Goal: Task Accomplishment & Management: Use online tool/utility

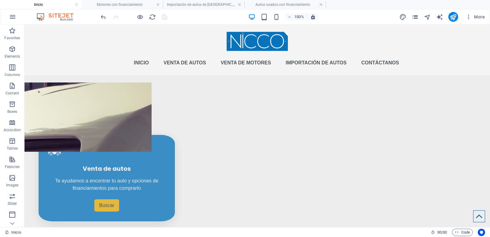
click at [416, 18] on icon "pages" at bounding box center [414, 16] width 7 height 7
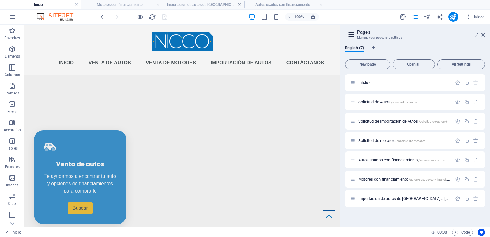
drag, startPoint x: 338, startPoint y: 62, endPoint x: 371, endPoint y: 79, distance: 37.2
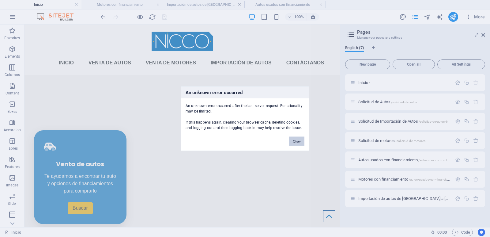
click at [299, 142] on button "Okay" at bounding box center [296, 140] width 15 height 9
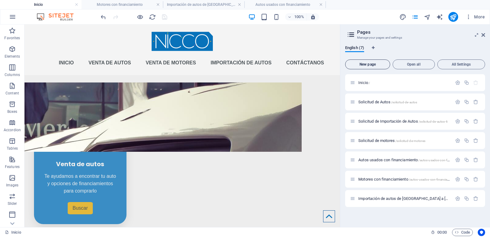
click at [376, 64] on span "New page" at bounding box center [367, 64] width 39 height 4
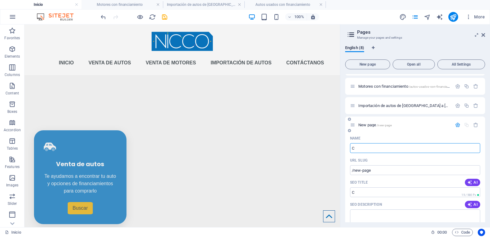
type input "CO"
type input "/c"
type input "CONT"
type input "/con"
type input "CONTACTANOS"
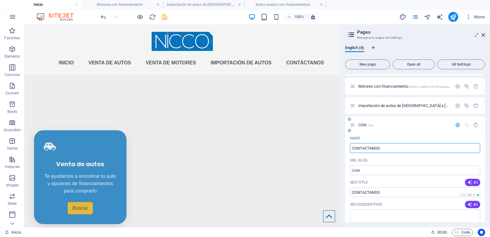
type input "/contactanos"
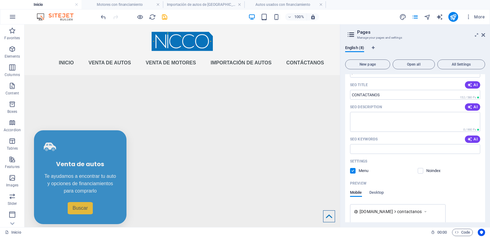
scroll to position [173, 0]
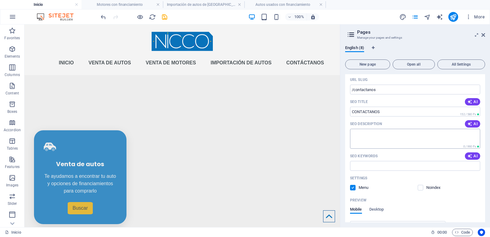
type input "CONTACTANOS"
click at [404, 136] on textarea "SEO Description" at bounding box center [415, 139] width 130 height 20
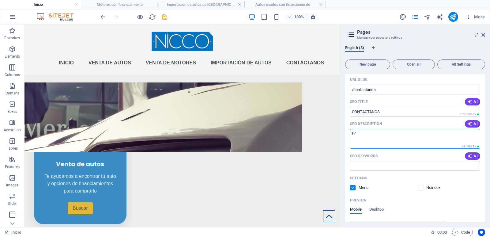
type textarea "P"
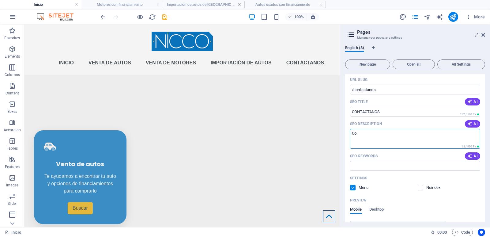
type textarea "C"
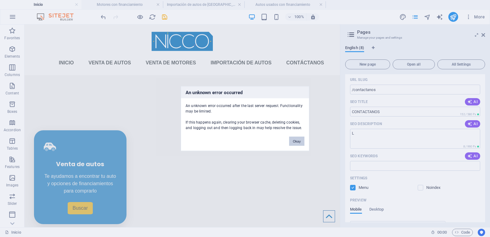
click at [297, 139] on button "Okay" at bounding box center [296, 140] width 15 height 9
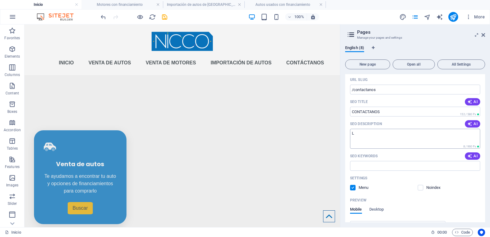
click at [417, 147] on textarea "L" at bounding box center [415, 139] width 130 height 20
type textarea "L"
click at [394, 133] on textarea "Tu ayuda con los autos, para más información de como trabajar juntos" at bounding box center [415, 139] width 130 height 20
type textarea "Tu ayuda con los autos, escríbenos para más información de como trabajar juntos"
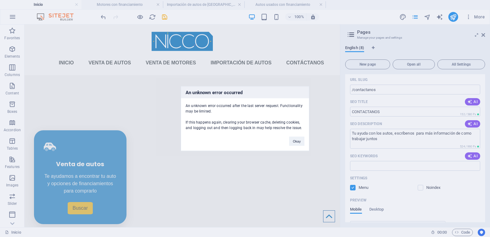
click at [468, 177] on div "An unknown error occurred An unknown error occurred after the last server reque…" at bounding box center [245, 118] width 490 height 237
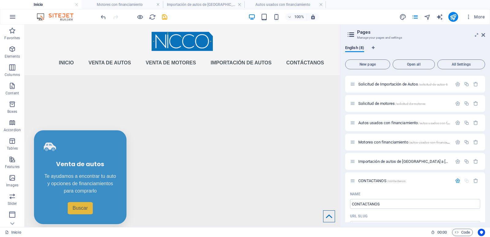
scroll to position [0, 0]
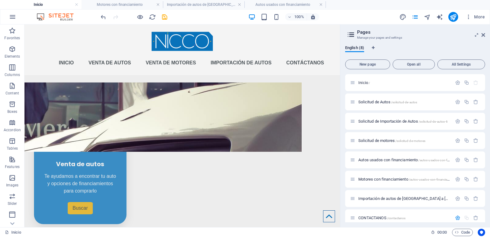
click at [345, 71] on div "New page Open all All Settings Inicio / Solicitud de Autos /solicitud-de-autos …" at bounding box center [415, 139] width 140 height 165
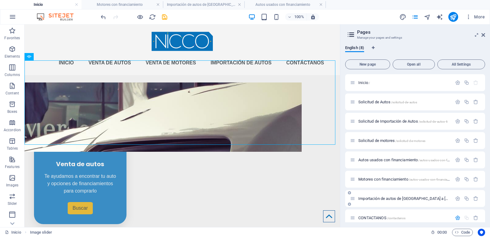
click at [387, 197] on span "Importación de autos de USA a El Salvador /importacion-autos" at bounding box center [449, 198] width 182 height 5
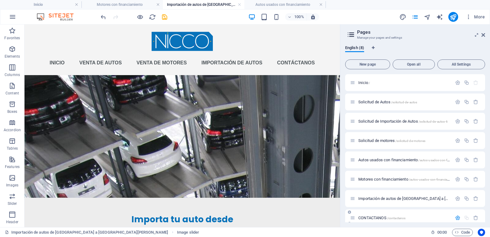
click at [378, 216] on span "CONTACTANOS /contactanos" at bounding box center [381, 217] width 47 height 5
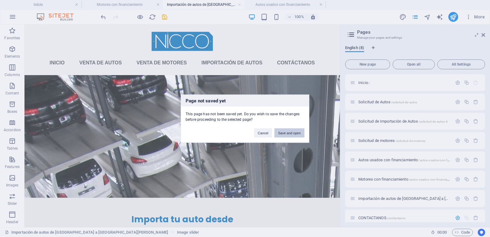
click at [299, 134] on button "Save and open" at bounding box center [289, 132] width 30 height 9
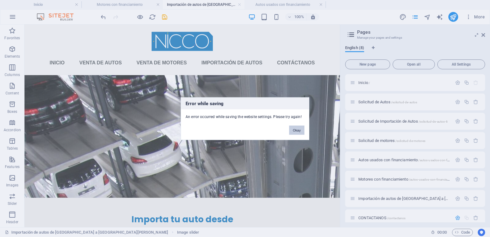
scroll to position [93, 0]
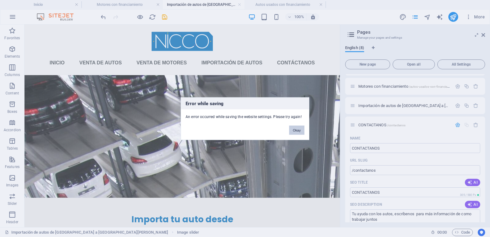
click at [299, 134] on button "Okay" at bounding box center [296, 129] width 15 height 9
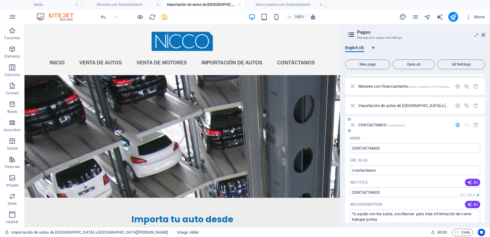
click at [377, 122] on div "CONTACTANOS /contactanos" at bounding box center [401, 124] width 102 height 7
click at [375, 126] on span "CONTACTANOS /contactanos" at bounding box center [381, 124] width 47 height 5
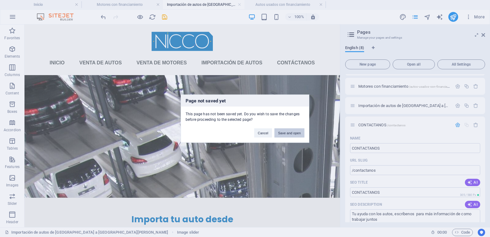
click at [291, 133] on button "Save and open" at bounding box center [289, 132] width 30 height 9
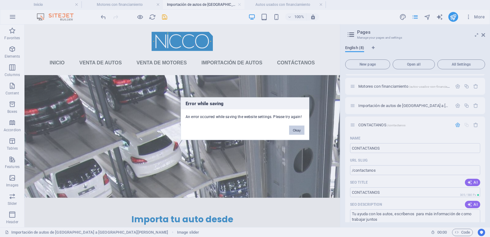
click at [299, 130] on button "Okay" at bounding box center [296, 129] width 15 height 9
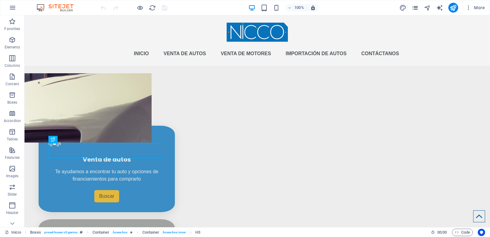
click at [415, 9] on icon "pages" at bounding box center [414, 7] width 7 height 7
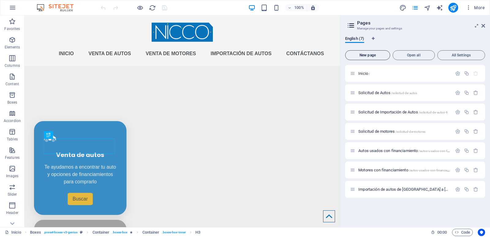
click at [373, 57] on button "New page" at bounding box center [367, 55] width 45 height 10
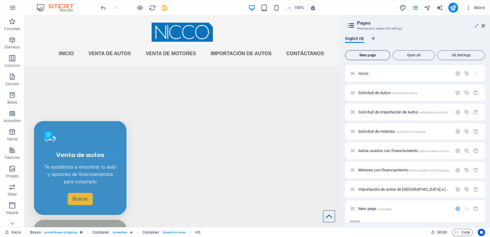
scroll to position [88, 0]
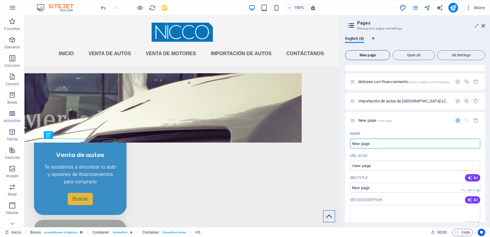
click at [376, 56] on span "New page" at bounding box center [367, 55] width 39 height 4
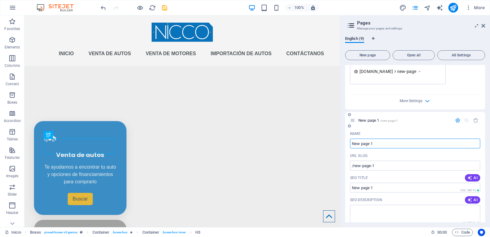
click at [383, 145] on input "New page 1" at bounding box center [415, 143] width 130 height 10
type input "c"
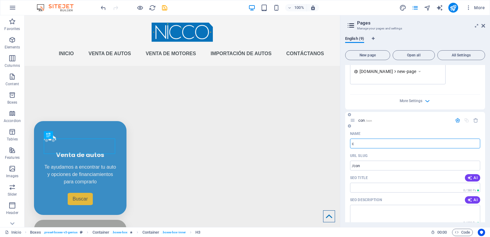
type input "/con"
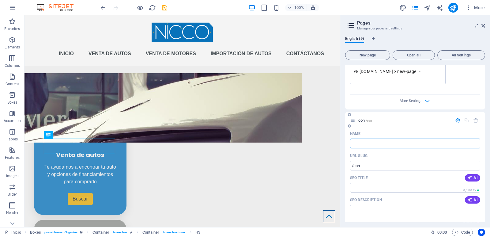
type input "/"
type input "Co"
type input "/c"
type input "C"
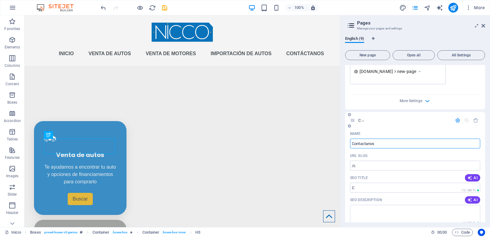
type input "Contactanos"
type input "/contactanos"
type input "Contactanos"
type input "Contáctanos"
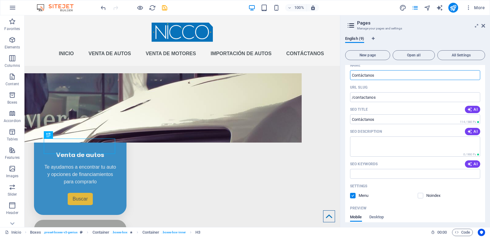
scroll to position [395, 0]
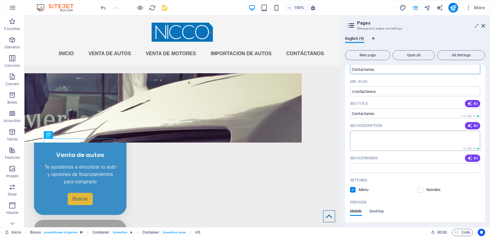
type input "Contáctanos"
click at [414, 136] on textarea "SEO Description" at bounding box center [415, 140] width 130 height 20
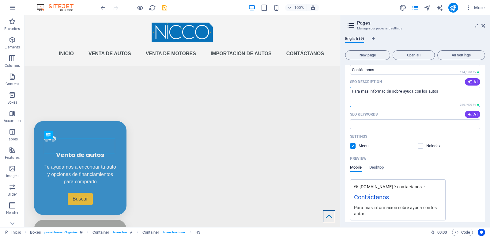
scroll to position [450, 0]
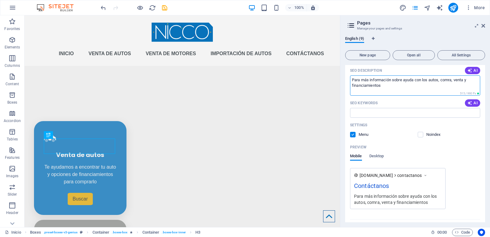
click at [449, 81] on textarea "Para más información sobre ayuda con los autos, comra, venta y financiamientos" at bounding box center [415, 85] width 130 height 20
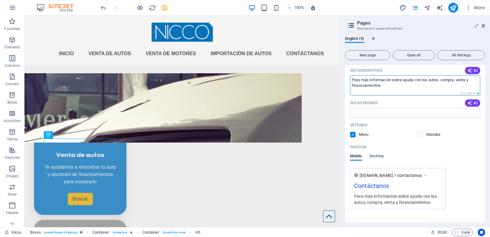
click at [395, 90] on textarea "Para más información sobre ayuda con los autos, compra, venta y financiamientos" at bounding box center [415, 85] width 130 height 20
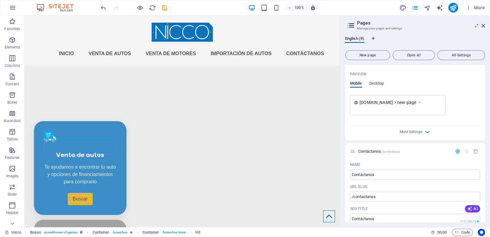
scroll to position [313, 0]
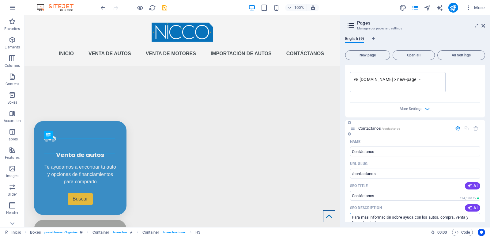
type textarea "Para más información sobre ayuda con los autos, compra, venta y financiamientos."
click at [373, 128] on span "Contáctanos /contactanos" at bounding box center [379, 128] width 42 height 5
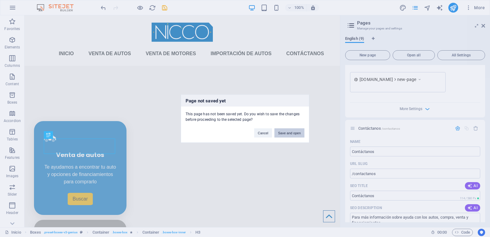
click at [291, 135] on button "Save and open" at bounding box center [289, 132] width 30 height 9
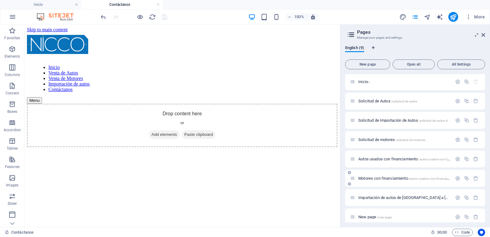
scroll to position [0, 0]
click at [475, 218] on icon "button" at bounding box center [475, 216] width 5 height 5
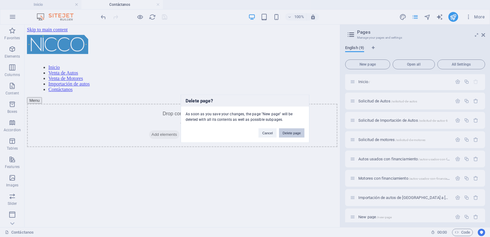
click at [293, 131] on button "Delete page" at bounding box center [291, 132] width 25 height 9
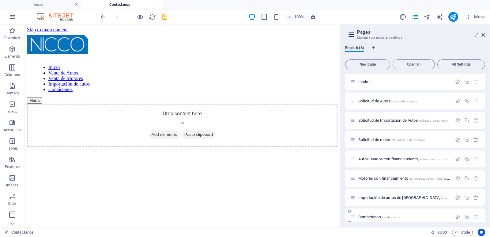
click at [376, 216] on span "Contáctanos /contactanos" at bounding box center [379, 216] width 42 height 5
click at [305, 149] on html "Skip to main content Inicio Venta de Autos Venta de Motores Importación de auto…" at bounding box center [181, 86] width 315 height 125
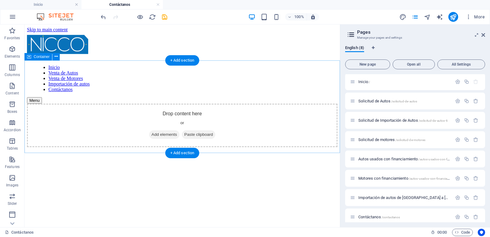
click at [168, 103] on div "Drop content here or Add elements Paste clipboard" at bounding box center [182, 124] width 310 height 43
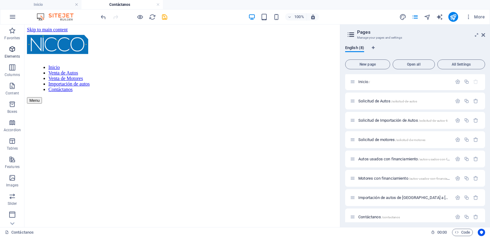
click at [14, 54] on p "Elements" at bounding box center [13, 56] width 16 height 5
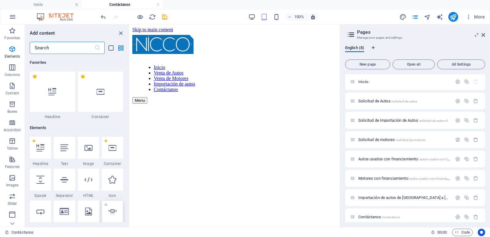
scroll to position [65, 0]
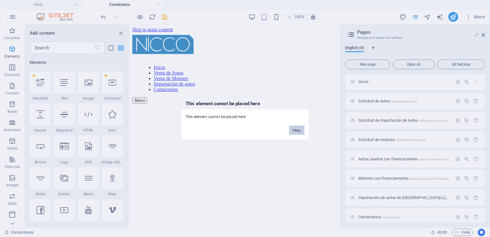
click at [296, 131] on button "Okay" at bounding box center [296, 129] width 15 height 9
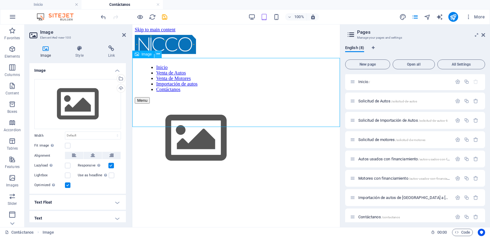
click at [158, 56] on icon at bounding box center [157, 54] width 3 height 6
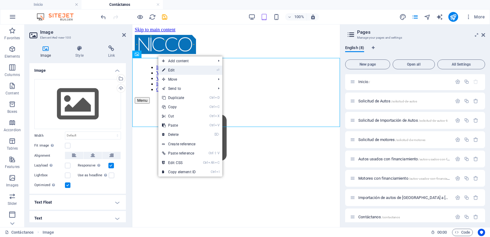
click at [180, 68] on link "⏎ Edit" at bounding box center [178, 70] width 41 height 9
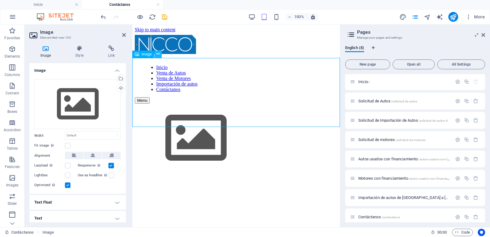
click at [160, 56] on button at bounding box center [157, 54] width 7 height 7
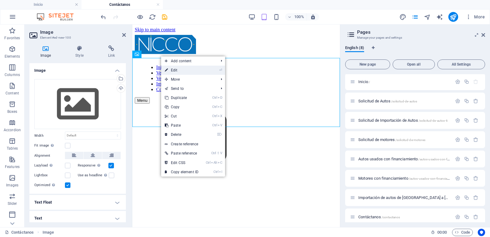
click at [175, 71] on link "⏎ Edit" at bounding box center [181, 70] width 41 height 9
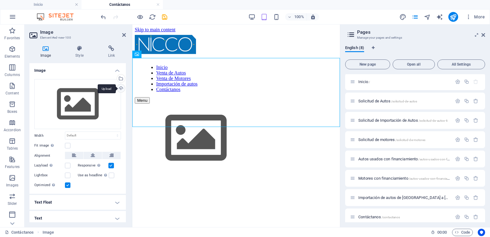
click at [120, 88] on div "Upload" at bounding box center [120, 88] width 9 height 9
click at [120, 79] on div "Select files from the file manager, stock photos, or upload file(s)" at bounding box center [120, 78] width 9 height 9
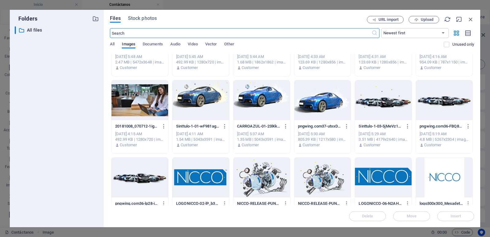
scroll to position [366, 0]
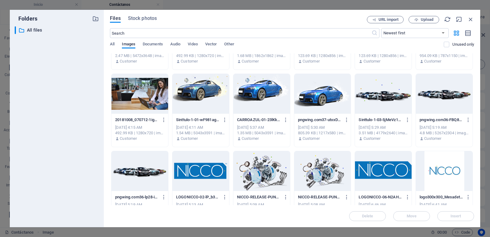
click at [273, 169] on div at bounding box center [261, 171] width 57 height 40
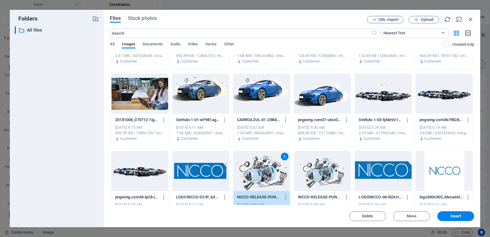
click at [273, 169] on div "1" at bounding box center [261, 171] width 57 height 40
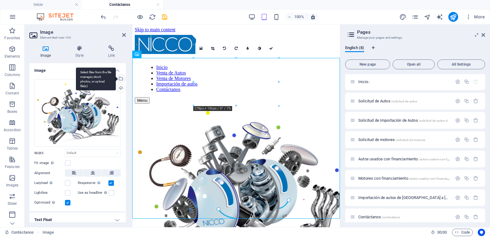
click at [116, 81] on div "Select files from the file manager, stock photos, or upload file(s)" at bounding box center [96, 78] width 40 height 23
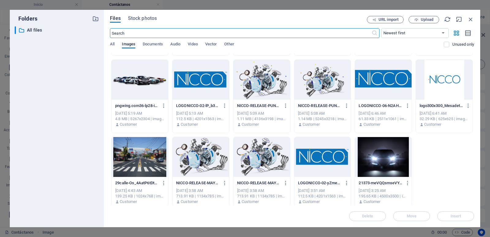
scroll to position [436, 0]
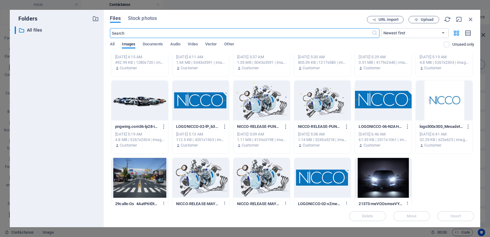
click at [330, 103] on div at bounding box center [322, 101] width 57 height 40
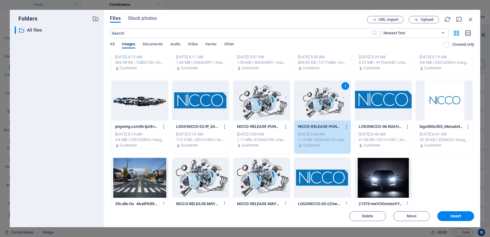
click at [330, 103] on div "1" at bounding box center [322, 101] width 57 height 40
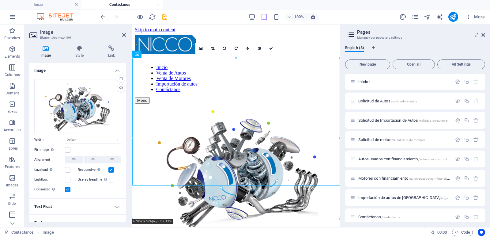
click at [272, 203] on html "Skip to main content Inicio Venta de Autos Venta de Motores Importación de auto…" at bounding box center [236, 129] width 208 height 210
click at [211, 48] on icon at bounding box center [212, 49] width 3 height 4
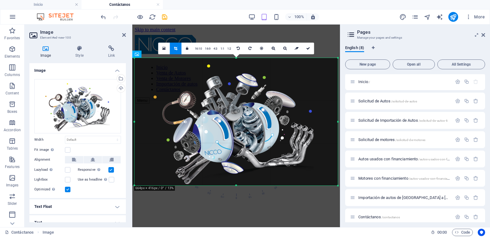
drag, startPoint x: 133, startPoint y: 185, endPoint x: 137, endPoint y: 185, distance: 4.0
click at [137, 185] on div "180 170 160 150 140 130 120 110 100 90 80 70 60 50 40 30 20 10 0 -10 -20 -30 -4…" at bounding box center [235, 121] width 203 height 127
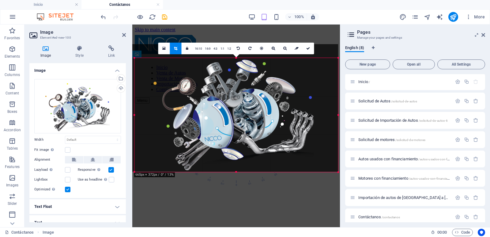
drag, startPoint x: 235, startPoint y: 58, endPoint x: 237, endPoint y: 71, distance: 13.9
click at [237, 71] on div "180 170 160 150 140 130 120 110 100 90 80 70 60 50 40 30 20 10 0 -10 -20 -30 -4…" at bounding box center [236, 115] width 204 height 114
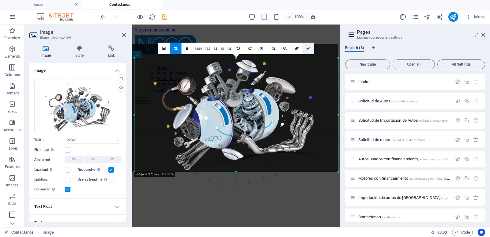
click at [309, 50] on icon at bounding box center [308, 49] width 4 height 4
type input "665"
select select "px"
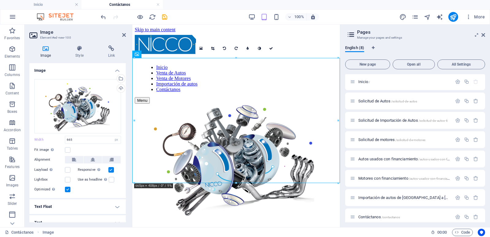
click at [275, 199] on html "Skip to main content Inicio Venta de Autos Venta de Motores Importación de auto…" at bounding box center [236, 122] width 208 height 196
click at [272, 48] on icon at bounding box center [271, 49] width 4 height 4
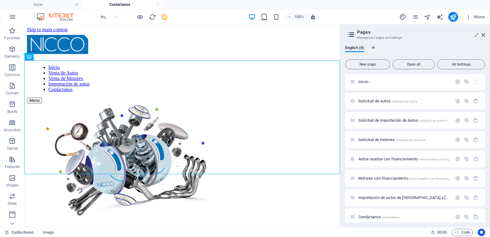
click at [265, 206] on html "Skip to main content Inicio Venta de Autos Venta de Motores Importación de auto…" at bounding box center [181, 122] width 315 height 196
click at [287, 171] on figure at bounding box center [182, 160] width 310 height 115
click at [309, 189] on html "Skip to main content Inicio Venta de Autos Venta de Motores Importación de auto…" at bounding box center [181, 122] width 315 height 196
click at [329, 197] on html "Skip to main content Inicio Venta de Autos Venta de Motores Importación de auto…" at bounding box center [181, 122] width 315 height 196
click at [14, 48] on icon "button" at bounding box center [12, 48] width 7 height 7
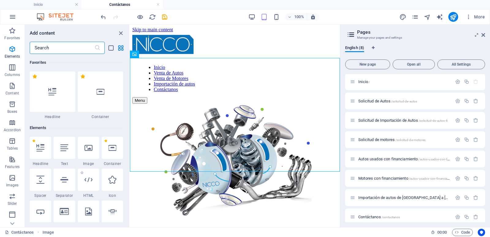
scroll to position [65, 0]
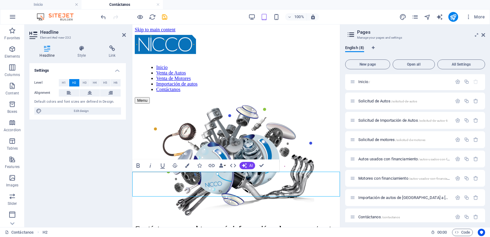
click at [325, 224] on h2 "Contáctanos para obtener más información sobre compra/venta de motores y autos" at bounding box center [236, 232] width 203 height 17
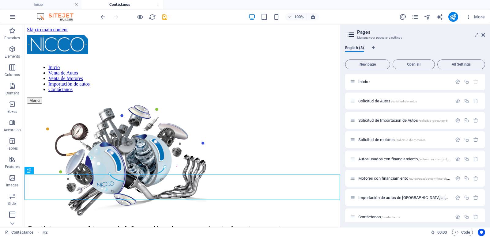
click at [294, 212] on html "Skip to main content Inicio Venta de Autos Venta de Motores Importación de auto…" at bounding box center [181, 135] width 315 height 222
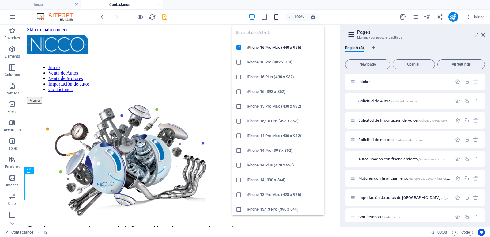
click at [278, 16] on icon "button" at bounding box center [276, 16] width 7 height 7
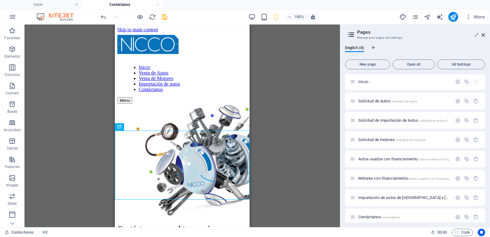
click at [184, 211] on html "Skip to main content Inicio Venta de Autos Venta de Motores Importación de auto…" at bounding box center [182, 143] width 135 height 239
click at [193, 224] on div "Contáctanos para obtener más información sobre compra/venta de motores y autos …" at bounding box center [182, 240] width 130 height 33
click at [136, 128] on icon at bounding box center [134, 127] width 3 height 6
click at [134, 127] on icon at bounding box center [134, 127] width 3 height 6
click at [183, 224] on div "Contáctanos para obtener más información sobre compra/venta de motores y autos …" at bounding box center [182, 240] width 130 height 33
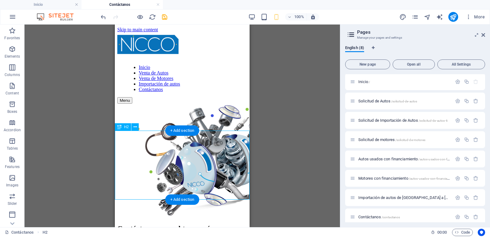
click at [197, 224] on div "Contáctanos para obtener más información sobre compra/venta de motores y autos …" at bounding box center [182, 240] width 130 height 33
click at [202, 224] on div "Contáctanos para obtener más información sobre compra/venta de motores y autos …" at bounding box center [182, 240] width 130 height 33
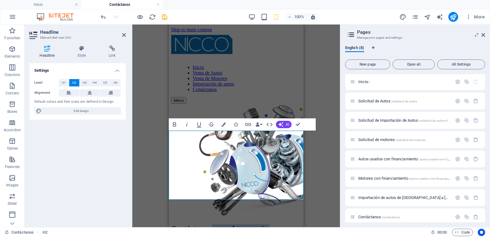
drag, startPoint x: 238, startPoint y: 136, endPoint x: 286, endPoint y: 200, distance: 80.4
click at [286, 200] on html "Skip to main content Inicio Venta de Autos Venta de Motores Importación de auto…" at bounding box center [236, 143] width 135 height 239
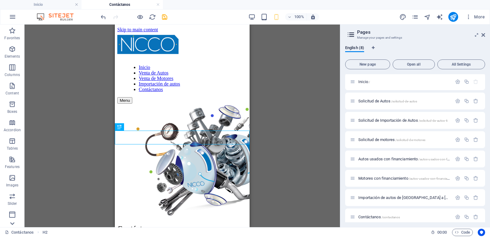
click at [13, 223] on icon at bounding box center [12, 223] width 9 height 9
click at [12, 183] on p "Forms" at bounding box center [12, 185] width 11 height 5
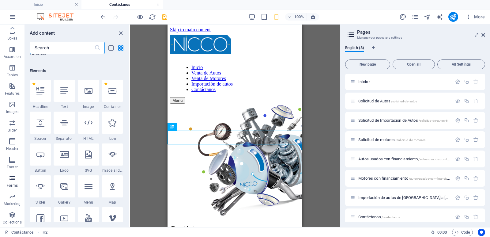
scroll to position [4470, 0]
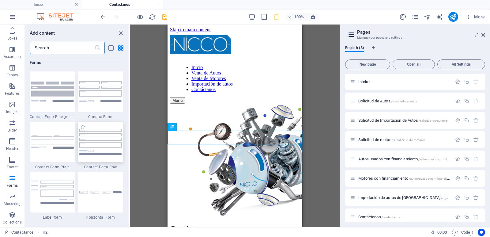
click at [101, 148] on img at bounding box center [100, 142] width 43 height 26
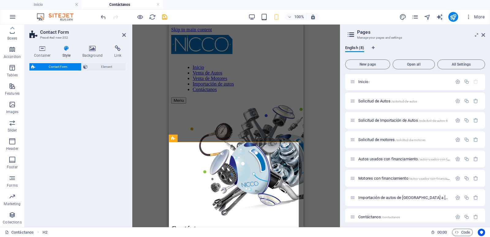
select select "rem"
select select "preset-contact-form-v3-row"
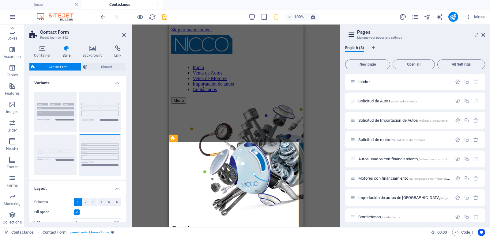
click at [304, 144] on div "Drag here to replace the existing content. Press “Ctrl” if you want to create a…" at bounding box center [236, 125] width 208 height 202
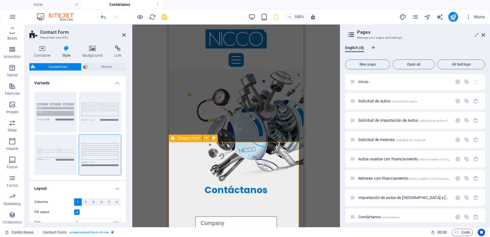
click at [276, 183] on div "Contáctanos" at bounding box center [236, 190] width 135 height 14
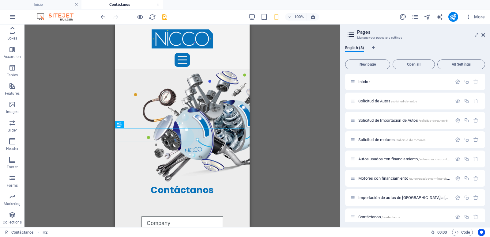
click at [12, 29] on icon at bounding box center [12, 28] width 9 height 9
click at [13, 57] on p "Elements" at bounding box center [13, 56] width 16 height 5
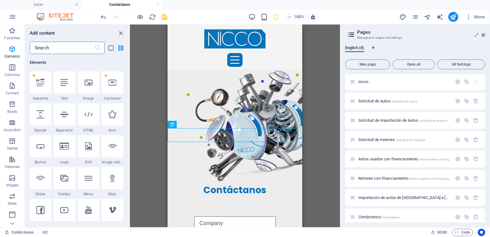
scroll to position [65, 0]
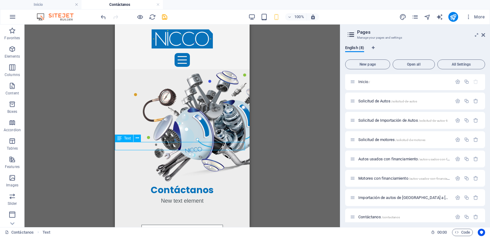
click at [201, 197] on div "New text element" at bounding box center [182, 201] width 135 height 8
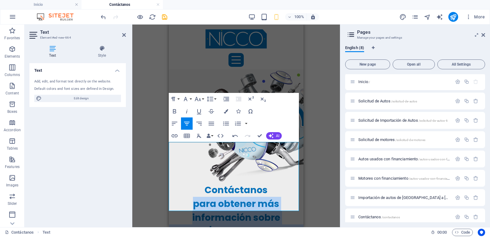
drag, startPoint x: 272, startPoint y: 206, endPoint x: 162, endPoint y: 120, distance: 139.1
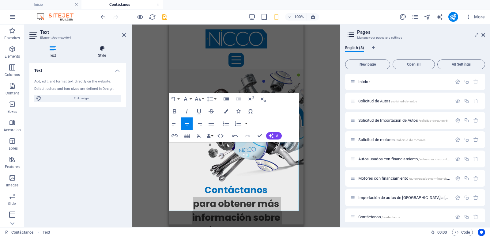
click at [100, 52] on h4 "Style" at bounding box center [102, 51] width 48 height 13
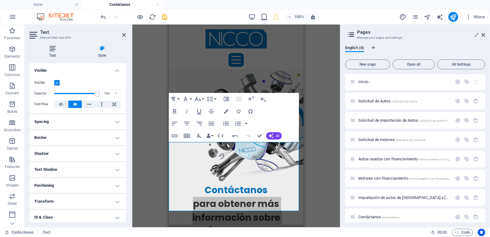
click at [53, 52] on h4 "Text" at bounding box center [53, 51] width 49 height 13
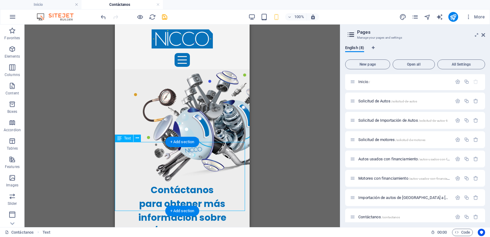
click at [199, 197] on div "para obtener más información sobre compra/venta de motores y autos o financiami…" at bounding box center [182, 231] width 135 height 69
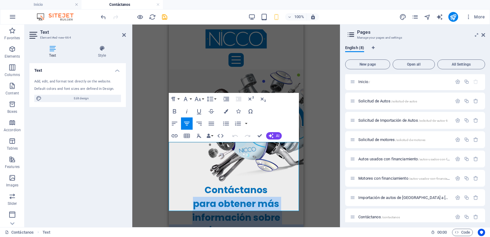
drag, startPoint x: 280, startPoint y: 208, endPoint x: 176, endPoint y: 138, distance: 126.0
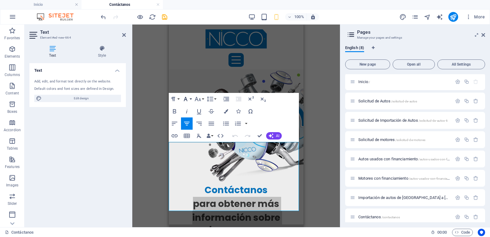
click at [190, 98] on button "Font Family" at bounding box center [187, 99] width 12 height 12
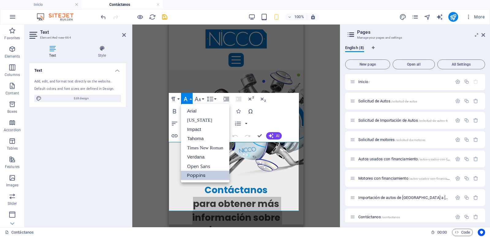
scroll to position [0, 0]
click at [277, 123] on div "Paragraph Format Normal Heading 1 Heading 2 Heading 3 Heading 4 Heading 5 Headi…" at bounding box center [234, 117] width 130 height 49
click at [246, 128] on button "button" at bounding box center [246, 123] width 5 height 12
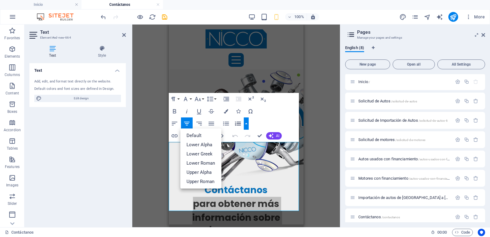
click at [239, 133] on button "Undo" at bounding box center [235, 136] width 12 height 12
click at [227, 136] on div "Paragraph Format Normal Heading 1 Heading 2 Heading 3 Heading 4 Heading 5 Headi…" at bounding box center [234, 117] width 130 height 49
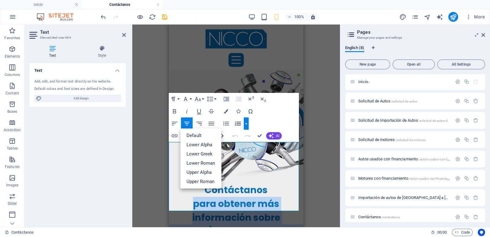
click at [224, 136] on icon "button" at bounding box center [220, 135] width 7 height 7
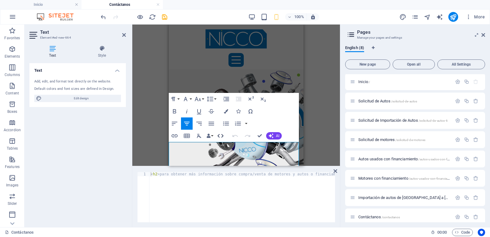
click at [224, 136] on icon "button" at bounding box center [220, 135] width 7 height 7
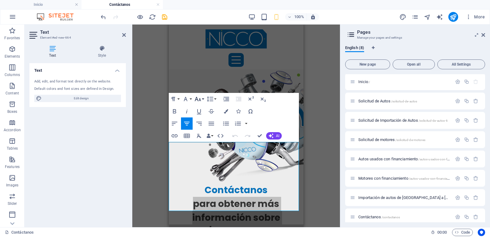
click at [200, 98] on icon "button" at bounding box center [197, 98] width 7 height 7
click at [199, 96] on icon "button" at bounding box center [197, 98] width 7 height 7
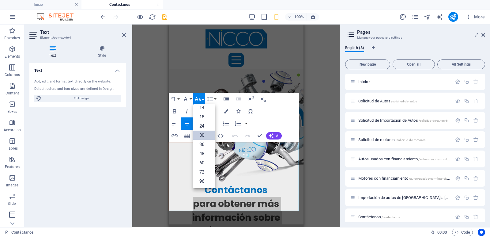
scroll to position [49, 0]
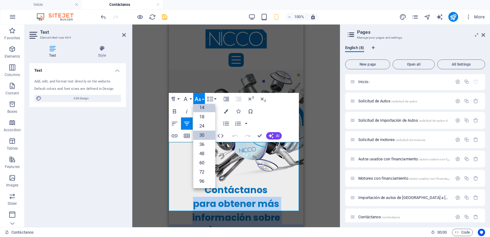
click at [201, 108] on link "14" at bounding box center [204, 107] width 22 height 9
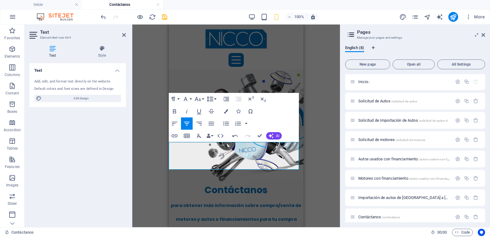
click at [211, 103] on button "Line Height" at bounding box center [211, 99] width 12 height 12
click at [221, 122] on link "Single" at bounding box center [218, 119] width 27 height 9
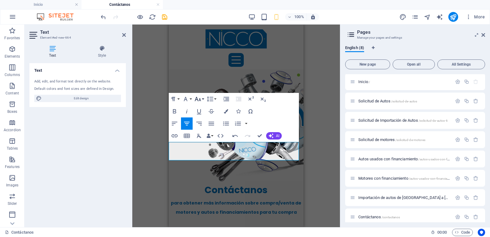
click at [199, 99] on icon "button" at bounding box center [198, 99] width 6 height 4
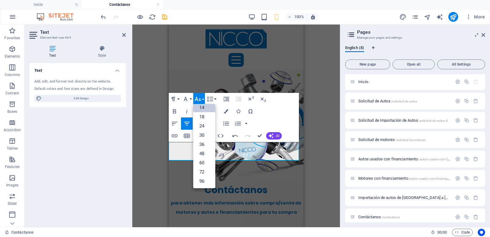
click at [202, 108] on link "14" at bounding box center [204, 107] width 22 height 9
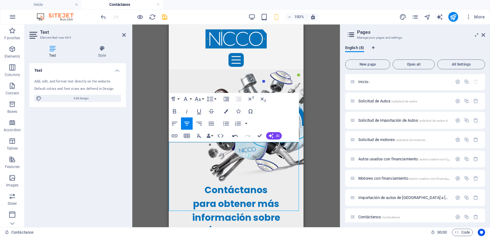
click at [232, 134] on icon "button" at bounding box center [234, 135] width 7 height 7
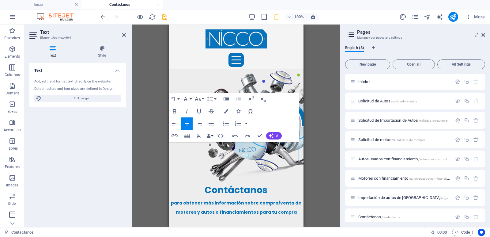
click at [191, 200] on span "para obtener más información sobre compra/venta de motores y autos o financiami…" at bounding box center [236, 207] width 130 height 15
click at [180, 200] on span "para obtener más información sobre compra/venta de motores y autos o financiami…" at bounding box center [236, 207] width 130 height 15
drag, startPoint x: 202, startPoint y: 149, endPoint x: 166, endPoint y: 151, distance: 36.2
click at [169, 151] on html "Skip to main content Inicio Venta de Autos Venta de Motores Importación de auto…" at bounding box center [236, 221] width 135 height 395
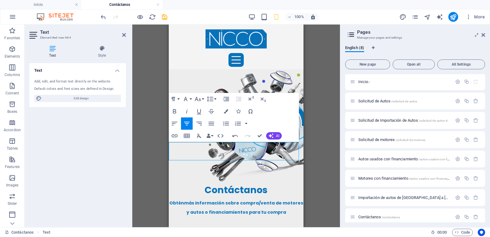
click at [294, 200] on span "Obtén más información sobre compra/venta de motores y autos o financiamientos p…" at bounding box center [236, 207] width 134 height 15
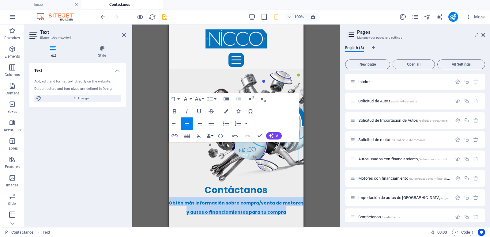
drag, startPoint x: 281, startPoint y: 158, endPoint x: 166, endPoint y: 142, distance: 116.8
click at [169, 142] on html "Skip to main content Inicio Venta de Autos Venta de Motores Importación de auto…" at bounding box center [236, 221] width 135 height 395
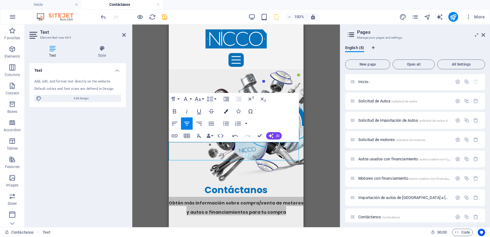
click at [228, 110] on button "Colors" at bounding box center [226, 111] width 12 height 12
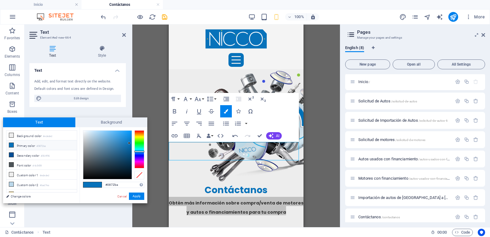
drag, startPoint x: 77, startPoint y: 166, endPoint x: 76, endPoint y: 178, distance: 12.6
click at [76, 178] on ul "Background color #ededed Primary color #0872ba Secondary color #064f96 Font col…" at bounding box center [41, 161] width 71 height 62
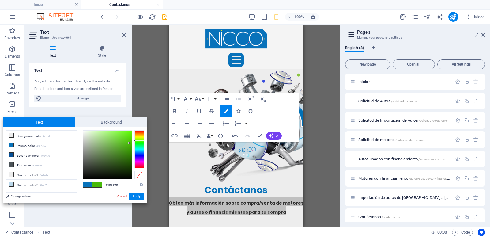
click at [138, 140] on div at bounding box center [139, 149] width 10 height 38
click at [116, 140] on div at bounding box center [107, 154] width 48 height 48
click at [113, 139] on div at bounding box center [107, 154] width 48 height 48
click at [114, 138] on div at bounding box center [113, 139] width 2 height 2
type input "#7ace4a"
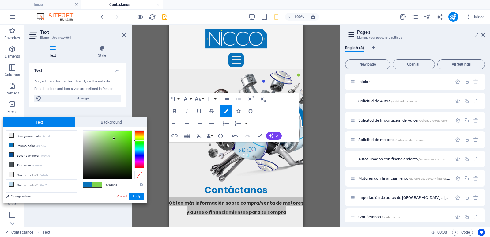
click at [114, 139] on div at bounding box center [107, 154] width 48 height 48
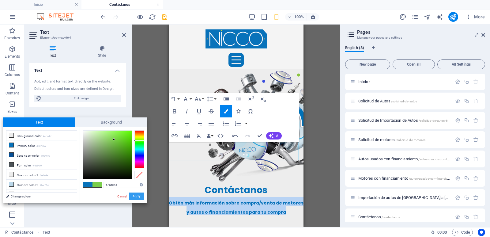
click at [138, 196] on button "Apply" at bounding box center [136, 195] width 15 height 7
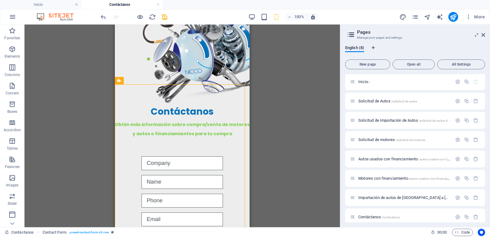
scroll to position [89, 0]
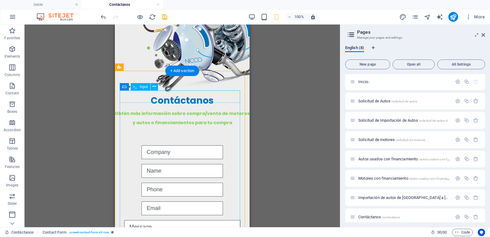
click at [151, 145] on div at bounding box center [182, 152] width 125 height 14
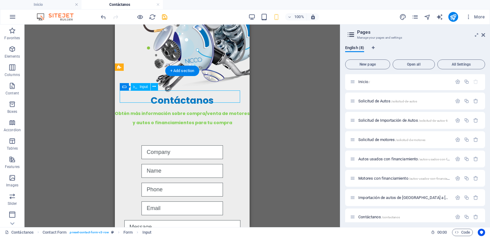
click at [151, 145] on div at bounding box center [182, 152] width 125 height 14
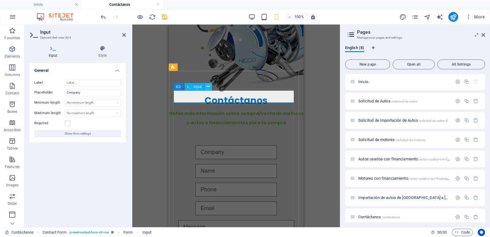
click at [207, 85] on icon at bounding box center [207, 86] width 3 height 6
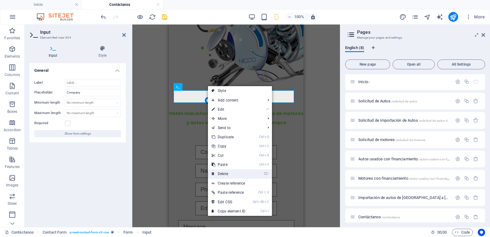
click at [231, 173] on link "⌦ Delete" at bounding box center [228, 173] width 41 height 9
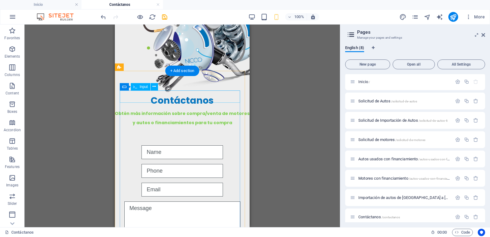
click at [139, 145] on div at bounding box center [182, 152] width 125 height 14
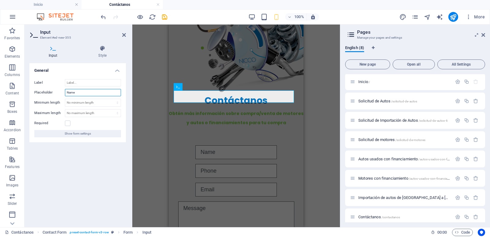
click at [73, 94] on input "Name" at bounding box center [93, 92] width 56 height 7
type input "Nombre"
click at [188, 164] on div at bounding box center [236, 171] width 125 height 14
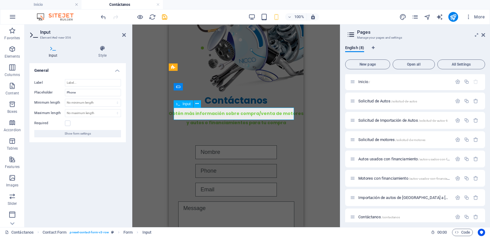
click at [195, 164] on input "text" at bounding box center [235, 171] width 81 height 14
click at [90, 94] on input "Phone" at bounding box center [93, 92] width 56 height 7
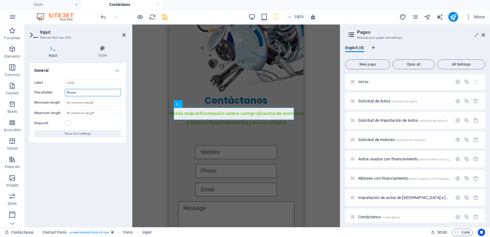
click at [90, 94] on input "Phone" at bounding box center [93, 92] width 56 height 7
type input "Teléfono"
click at [191, 182] on div at bounding box center [236, 189] width 125 height 14
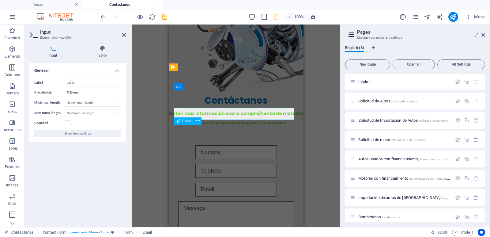
click at [191, 182] on div at bounding box center [236, 189] width 125 height 14
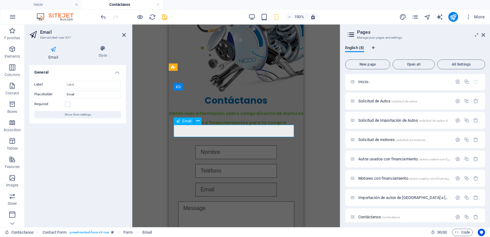
click at [195, 182] on input "email" at bounding box center [235, 189] width 81 height 14
click at [186, 201] on div at bounding box center [236, 221] width 125 height 41
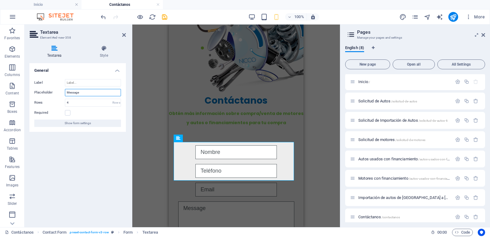
click at [87, 91] on input "Message" at bounding box center [93, 92] width 56 height 7
type input "Escribe tu mensaje..."
click at [307, 174] on div "Drag here to replace the existing content. Press “Ctrl” if you want to create a…" at bounding box center [236, 125] width 208 height 202
click at [284, 195] on div "{{ 'content.forms.privacy'|trans }} Unreadable? Regenerate Submit" at bounding box center [236, 219] width 125 height 152
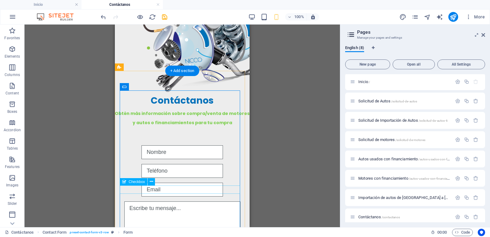
click at [151, 181] on icon at bounding box center [151, 181] width 3 height 6
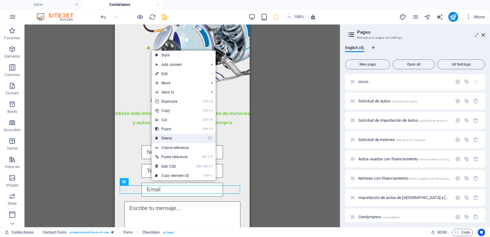
click at [169, 137] on link "⌦ Delete" at bounding box center [172, 137] width 41 height 9
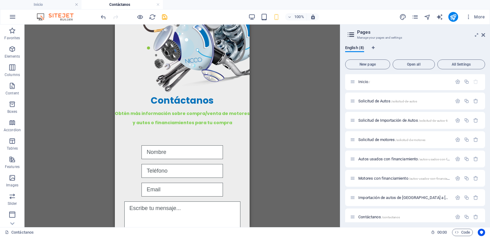
click at [275, 197] on div "Drag here to replace the existing content. Press “Ctrl” if you want to create a…" at bounding box center [181, 125] width 315 height 202
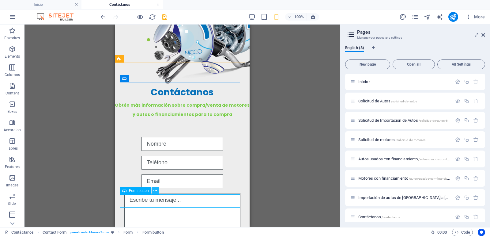
click at [153, 190] on icon at bounding box center [154, 190] width 3 height 6
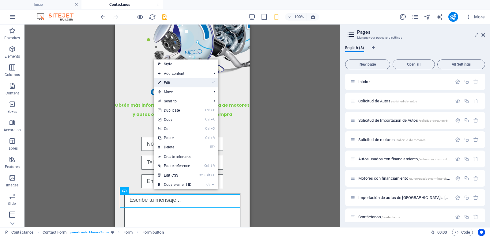
click at [181, 81] on link "⏎ Edit" at bounding box center [174, 82] width 41 height 9
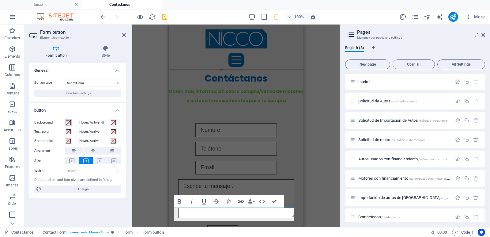
scroll to position [85, 0]
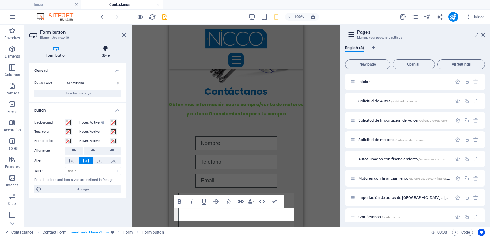
click at [103, 55] on h4 "Style" at bounding box center [105, 51] width 40 height 13
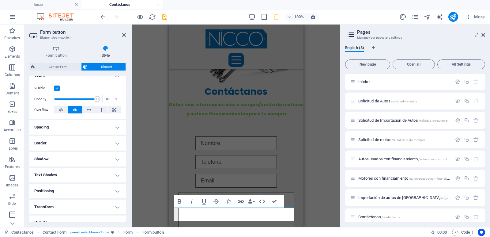
scroll to position [73, 0]
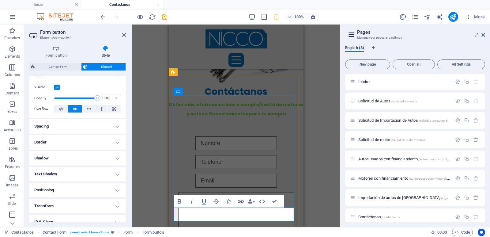
type button "Submit"
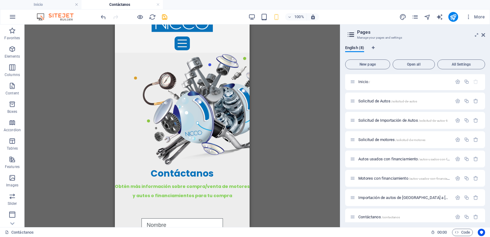
scroll to position [0, 0]
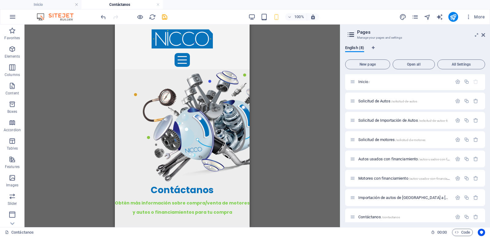
drag, startPoint x: 249, startPoint y: 135, endPoint x: 366, endPoint y: 140, distance: 117.7
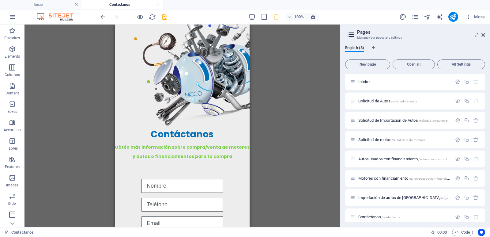
scroll to position [98, 0]
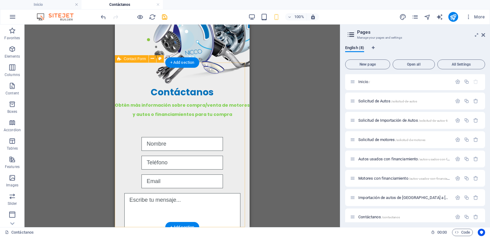
click at [236, 215] on div "Unreadable? Regenerate Enviar" at bounding box center [182, 203] width 135 height 173
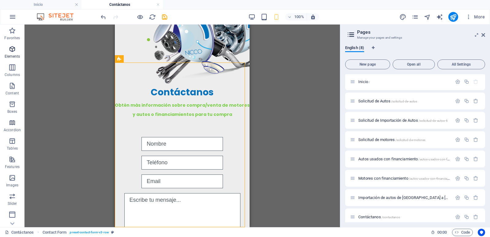
click at [17, 55] on p "Elements" at bounding box center [13, 56] width 16 height 5
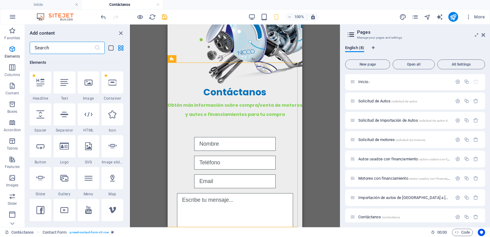
scroll to position [212, 0]
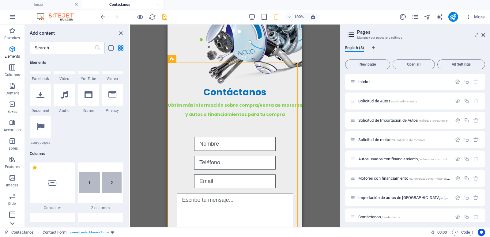
click at [13, 225] on icon at bounding box center [12, 223] width 9 height 9
click at [13, 161] on icon "button" at bounding box center [12, 159] width 7 height 7
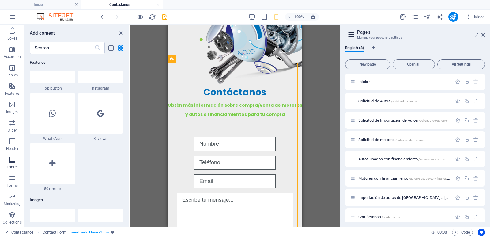
scroll to position [4053, 0]
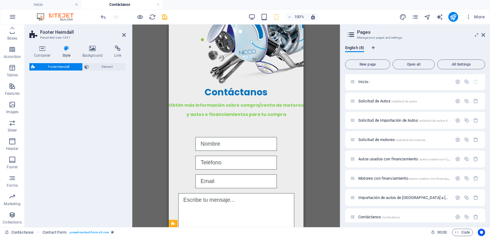
select select "rem"
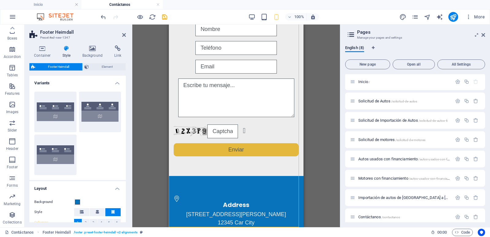
scroll to position [332, 0]
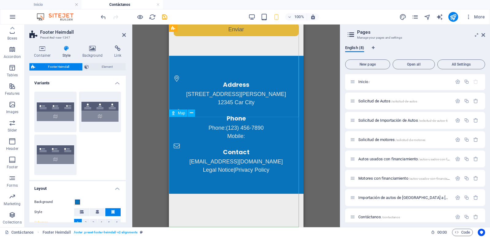
click at [192, 111] on icon at bounding box center [191, 113] width 3 height 6
click at [192, 115] on icon at bounding box center [191, 113] width 3 height 6
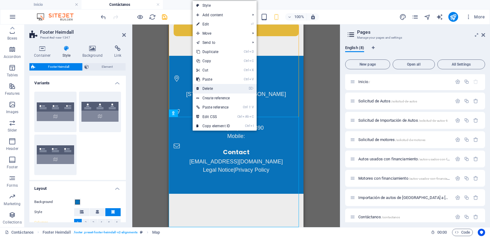
click at [212, 89] on link "⌦ Delete" at bounding box center [213, 88] width 41 height 9
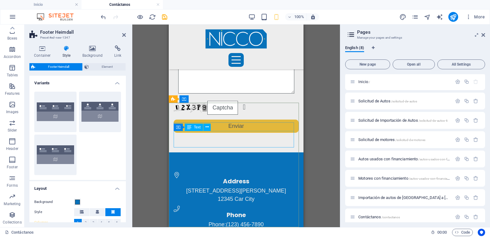
click at [248, 186] on div "[STREET_ADDRESS][PERSON_NAME]" at bounding box center [236, 194] width 125 height 17
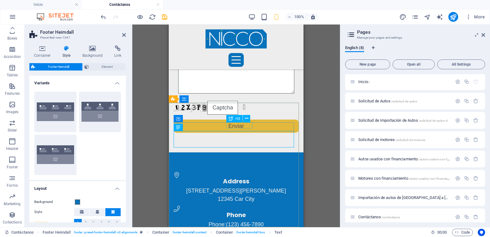
click at [247, 178] on div "Address" at bounding box center [236, 181] width 125 height 6
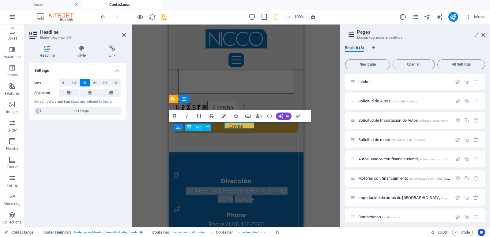
drag, startPoint x: 249, startPoint y: 144, endPoint x: 217, endPoint y: 131, distance: 34.9
click at [217, 186] on div "[STREET_ADDRESS][PERSON_NAME]" at bounding box center [236, 194] width 125 height 17
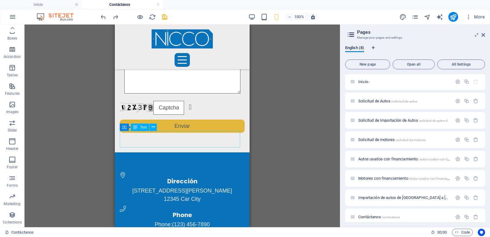
click at [193, 196] on span "Car City" at bounding box center [191, 199] width 20 height 6
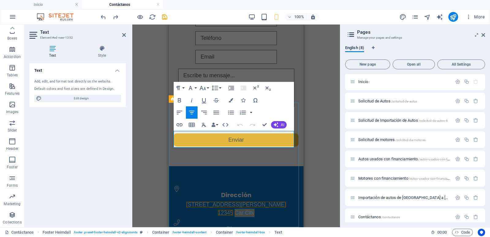
drag, startPoint x: 252, startPoint y: 143, endPoint x: 215, endPoint y: 133, distance: 37.9
click at [215, 200] on div "[STREET_ADDRESS][PERSON_NAME]" at bounding box center [236, 208] width 125 height 17
click at [217, 209] on span "[STREET_ADDRESS][PERSON_NAME]" at bounding box center [236, 212] width 100 height 6
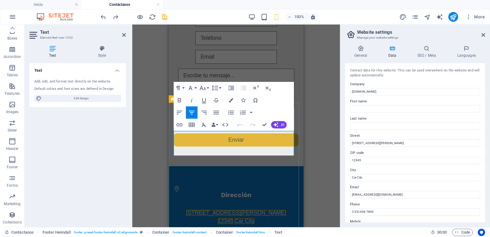
click at [216, 208] on p "[STREET_ADDRESS][PERSON_NAME]" at bounding box center [236, 212] width 125 height 8
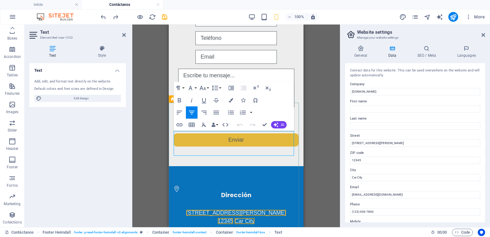
click at [253, 217] on p "12345 Car City" at bounding box center [236, 221] width 125 height 8
drag, startPoint x: 253, startPoint y: 151, endPoint x: 211, endPoint y: 140, distance: 42.7
click at [211, 200] on div "[STREET_ADDRESS][PERSON_NAME]" at bounding box center [236, 212] width 125 height 25
click at [214, 208] on p "[STREET_ADDRESS][PERSON_NAME]" at bounding box center [236, 212] width 125 height 8
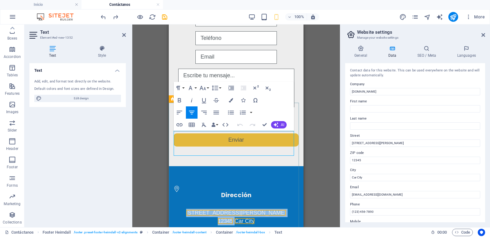
drag, startPoint x: 220, startPoint y: 143, endPoint x: 249, endPoint y: 150, distance: 29.9
click at [248, 200] on div "[STREET_ADDRESS][PERSON_NAME]" at bounding box center [236, 212] width 125 height 25
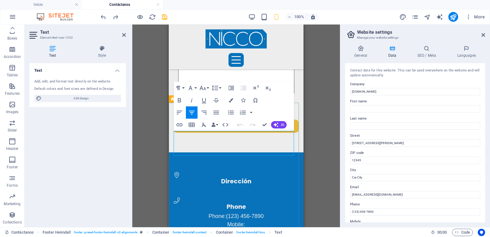
scroll to position [214, 0]
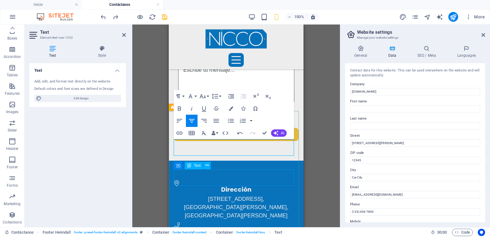
click at [232, 236] on span "(123) 456-7890" at bounding box center [245, 241] width 38 height 6
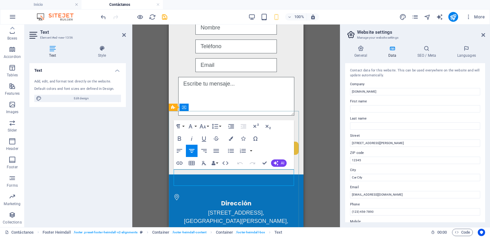
drag, startPoint x: 220, startPoint y: 172, endPoint x: 205, endPoint y: 172, distance: 15.6
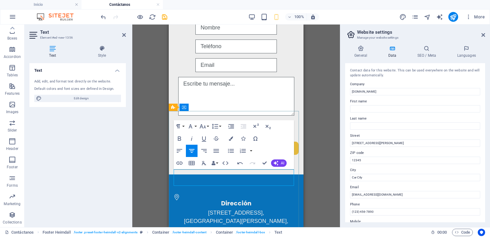
drag, startPoint x: 222, startPoint y: 174, endPoint x: 197, endPoint y: 175, distance: 24.8
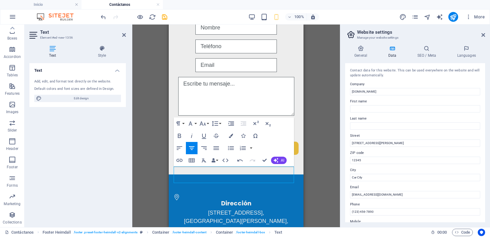
scroll to position [222, 0]
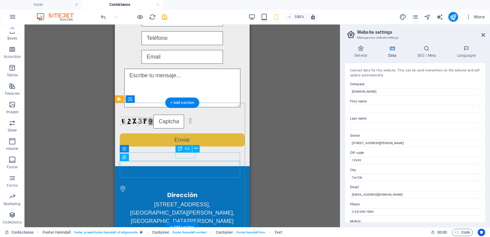
click at [193, 234] on div "Phone" at bounding box center [182, 237] width 125 height 6
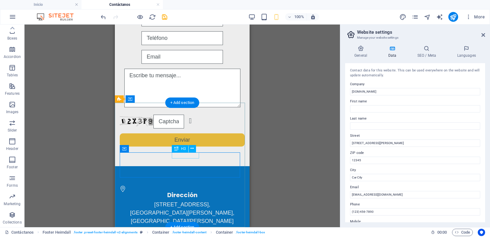
click at [195, 234] on div "Telefono" at bounding box center [182, 237] width 125 height 6
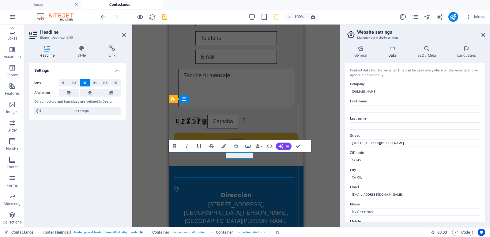
click at [246, 234] on h3 "Telefono" at bounding box center [236, 237] width 125 height 6
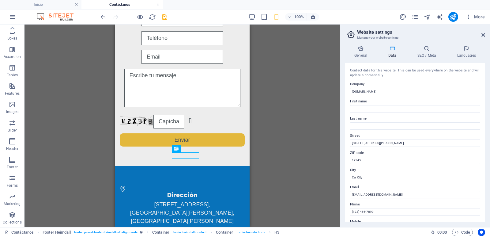
click at [270, 157] on div "Container Placeholder Reference Image H2 Contact Form Text Form Input Form Text…" at bounding box center [181, 125] width 315 height 202
click at [240, 96] on div "Unreadable? Regenerate Enviar" at bounding box center [182, 79] width 135 height 173
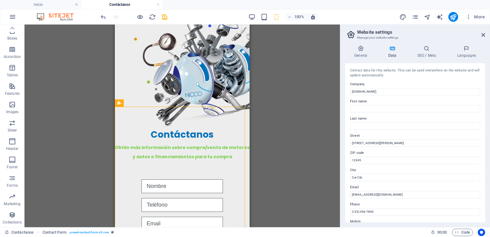
scroll to position [56, 0]
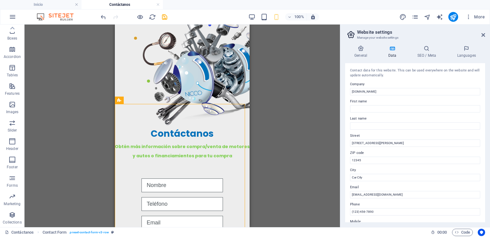
drag, startPoint x: 246, startPoint y: 171, endPoint x: 365, endPoint y: 121, distance: 128.7
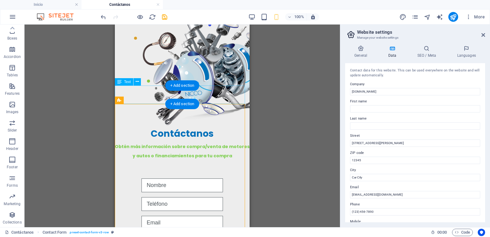
click at [224, 140] on div "Obtén más información sobre compra/venta de motores y autos o financiamientos p…" at bounding box center [182, 149] width 135 height 18
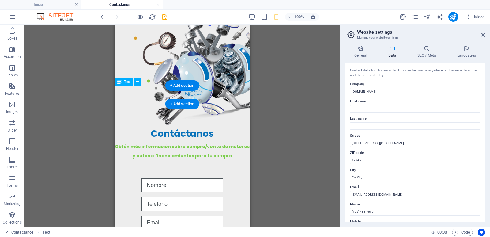
click at [224, 140] on div "Obtén más información sobre compra/venta de motores y autos o financiamientos p…" at bounding box center [182, 149] width 135 height 18
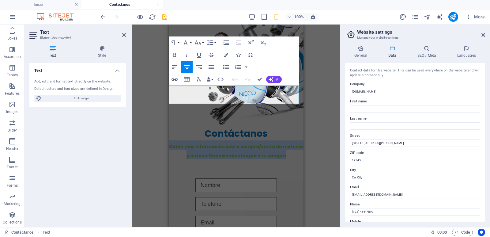
drag, startPoint x: 171, startPoint y: 91, endPoint x: 478, endPoint y: 125, distance: 308.6
click at [303, 100] on html "Skip to main content Inicio Venta de Autos Venta de Motores Importación de auto…" at bounding box center [236, 222] width 135 height 509
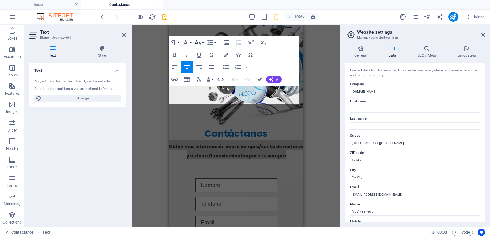
click at [199, 43] on icon "button" at bounding box center [198, 42] width 6 height 4
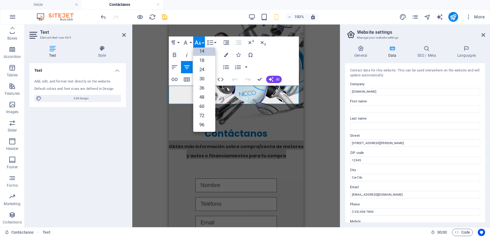
scroll to position [49, 0]
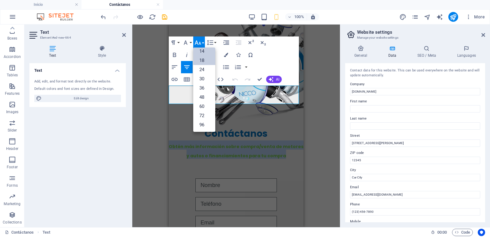
click at [201, 60] on link "18" at bounding box center [204, 60] width 22 height 9
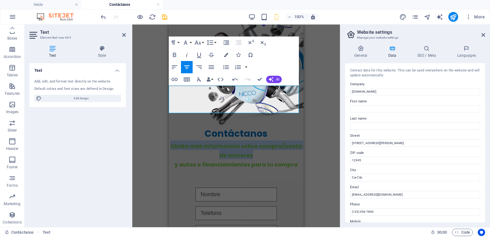
click at [175, 160] on span "y autos o financiamientos para tu compra" at bounding box center [236, 164] width 123 height 8
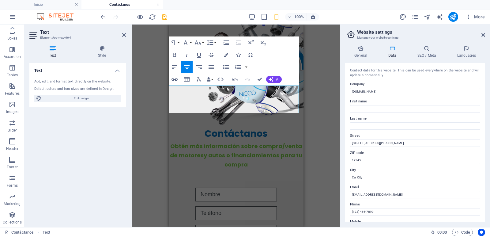
click at [225, 151] on span "y autos o financiamientos para tu compra" at bounding box center [253, 159] width 99 height 17
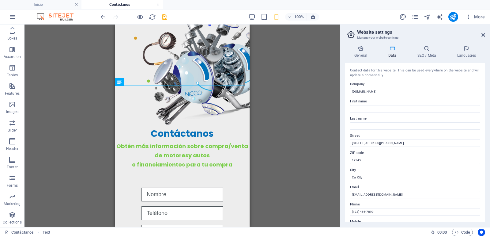
click at [260, 102] on div "Container Placeholder Reference Image H2 Contact Form Text Form Input Form Text…" at bounding box center [181, 125] width 315 height 202
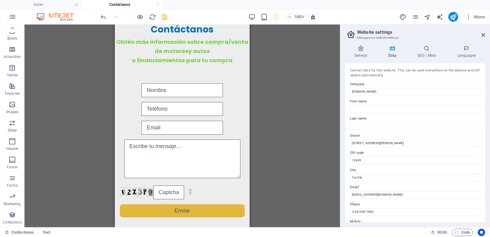
scroll to position [181, 0]
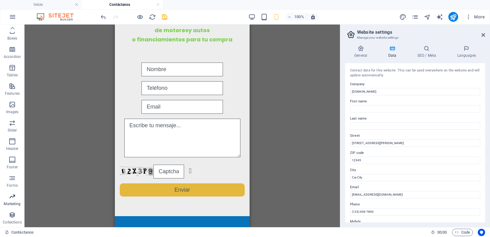
click at [14, 198] on icon "button" at bounding box center [12, 196] width 7 height 7
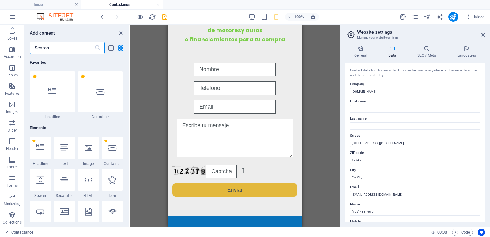
scroll to position [4987, 0]
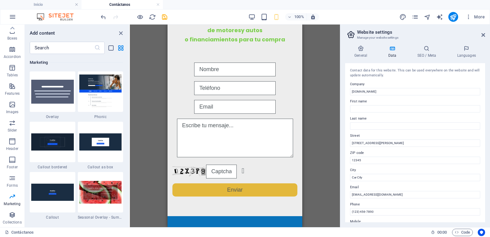
drag, startPoint x: 128, startPoint y: 196, endPoint x: 128, endPoint y: 200, distance: 4.3
click at [128, 200] on div "Favorites 1 Star Headline 1 Star Container Elements 1 Star Headline 1 Star Text…" at bounding box center [77, 138] width 104 height 168
click at [131, 172] on div "Container Placeholder Reference Image H2 Contact Form Text Form Input Form Text…" at bounding box center [235, 125] width 210 height 202
click at [127, 174] on div "Favorites 1 Star Headline 1 Star Container Elements 1 Star Headline 1 Star Text…" at bounding box center [77, 138] width 104 height 168
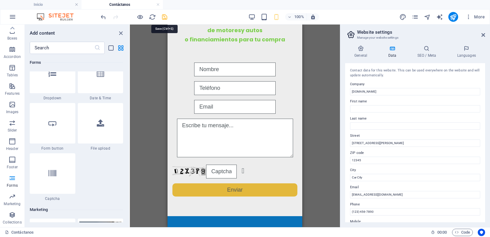
click at [165, 19] on icon "save" at bounding box center [164, 16] width 7 height 7
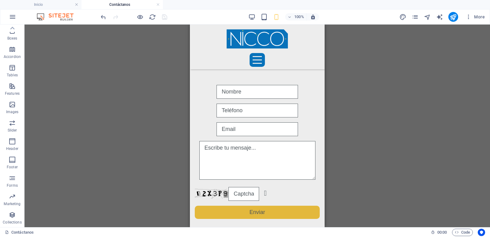
scroll to position [142, 0]
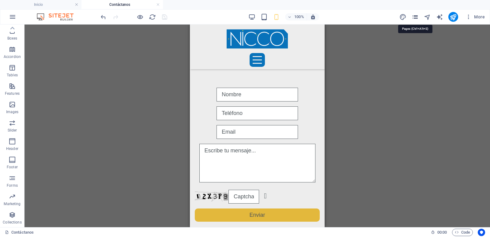
click at [415, 18] on icon "pages" at bounding box center [414, 16] width 7 height 7
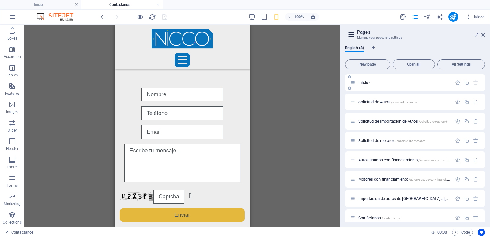
click at [364, 83] on span "Inicio /" at bounding box center [364, 82] width 12 height 5
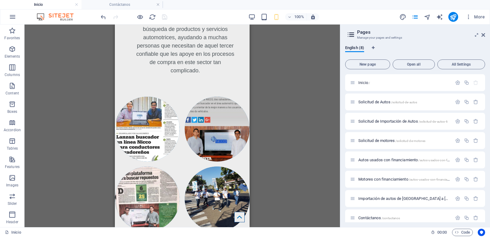
scroll to position [1353, 0]
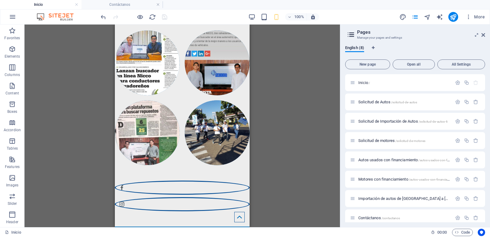
drag, startPoint x: 246, startPoint y: 50, endPoint x: 363, endPoint y: 254, distance: 235.3
click at [204, 186] on div at bounding box center [182, 196] width 135 height 36
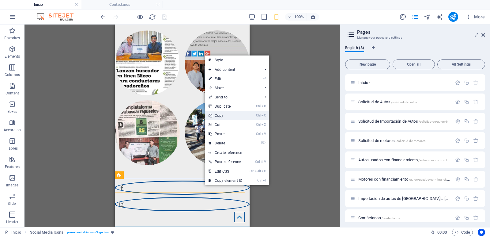
click at [222, 115] on link "Ctrl C Copy" at bounding box center [225, 115] width 41 height 9
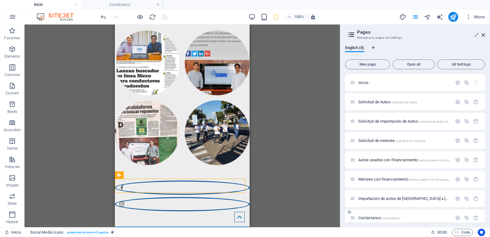
click at [374, 215] on div "Contáctanos /contactanos" at bounding box center [401, 217] width 102 height 7
click at [374, 218] on span "Contáctanos /contactanos" at bounding box center [379, 217] width 42 height 5
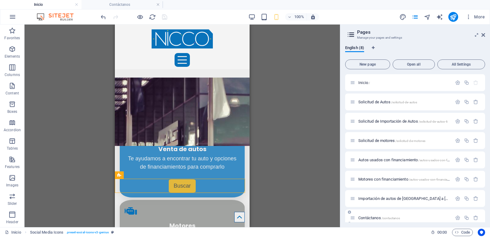
scroll to position [142, 0]
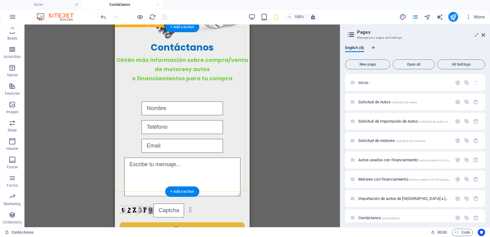
click at [205, 182] on div "Unreadable? Regenerate Enviar" at bounding box center [182, 168] width 135 height 173
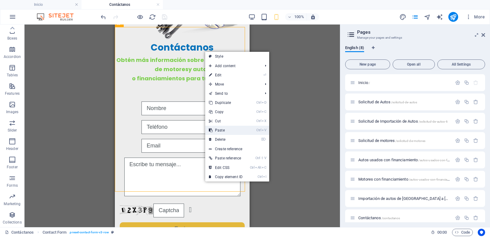
click at [227, 130] on link "Ctrl V Paste" at bounding box center [225, 130] width 41 height 9
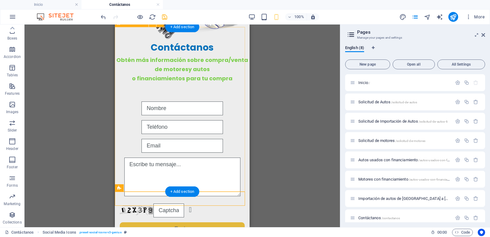
click at [217, 182] on div "Unreadable? Regenerate Enviar" at bounding box center [182, 168] width 135 height 173
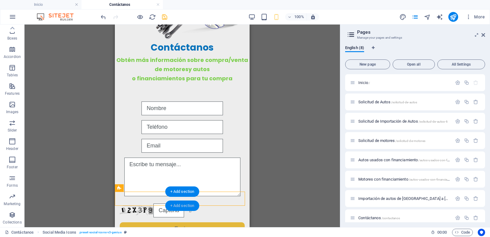
click at [187, 204] on div "+ Add section" at bounding box center [182, 205] width 34 height 10
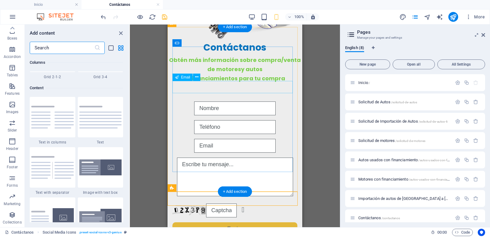
scroll to position [1071, 0]
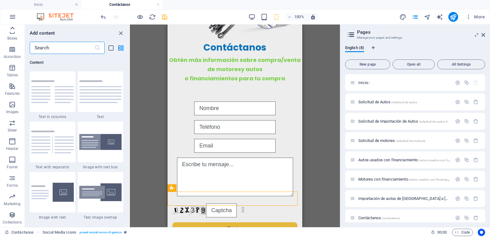
click at [14, 29] on icon at bounding box center [12, 28] width 4 height 3
click at [13, 50] on icon "button" at bounding box center [12, 48] width 7 height 7
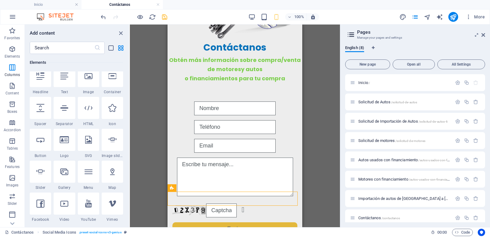
scroll to position [65, 0]
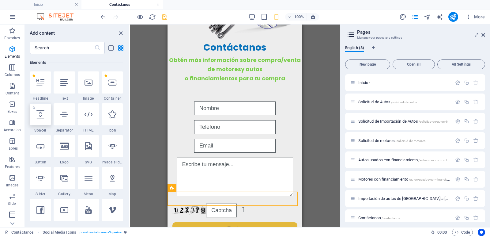
click at [43, 119] on div at bounding box center [40, 114] width 21 height 22
select select "px"
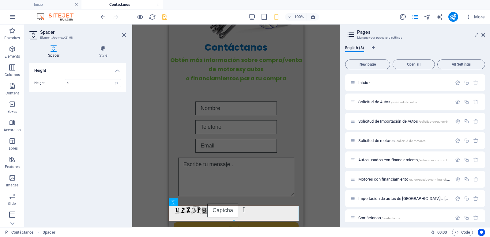
click at [146, 145] on div "Container Placeholder Reference Image H2 Contact Form Text Form Input Textarea …" at bounding box center [236, 125] width 208 height 202
click at [289, 182] on div "Unreadable? Regenerate Enviar" at bounding box center [236, 168] width 135 height 173
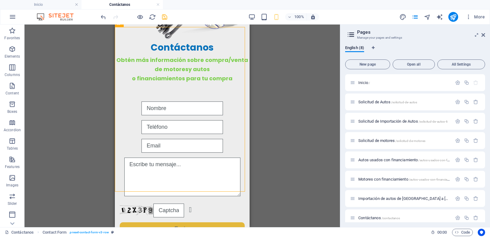
click at [277, 171] on div "Container Placeholder Reference Image H2 Contact Form Text Form Input Textarea …" at bounding box center [181, 125] width 315 height 202
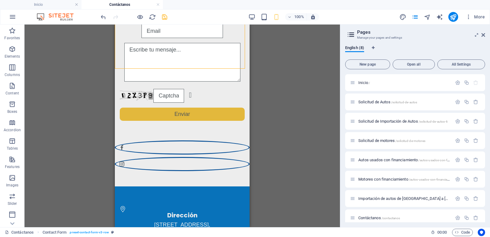
scroll to position [265, 0]
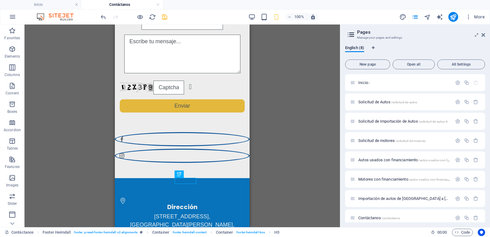
click at [270, 165] on div "Container Placeholder Reference Image H2 Contact Form Text Form Input Textarea …" at bounding box center [181, 125] width 315 height 202
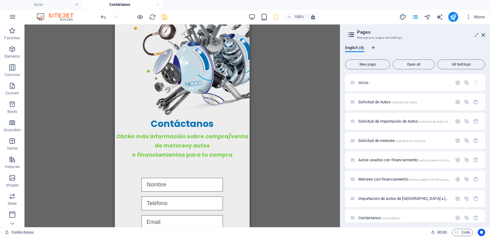
scroll to position [0, 0]
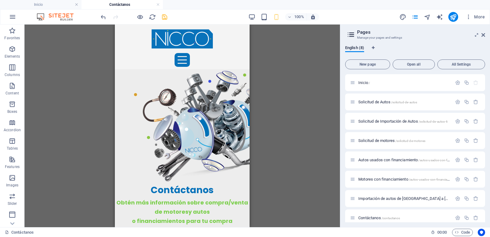
click at [272, 130] on div "Container Placeholder Reference Image H2 Contact Form Text Form Input Textarea …" at bounding box center [181, 125] width 315 height 202
click at [167, 19] on icon "save" at bounding box center [164, 16] width 7 height 7
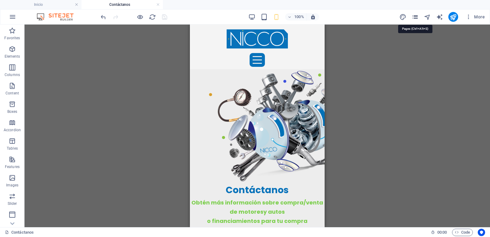
click at [416, 16] on icon "pages" at bounding box center [414, 16] width 7 height 7
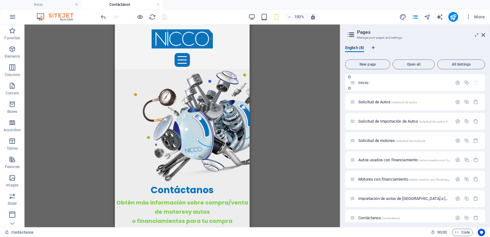
click at [367, 85] on div "Inicio /" at bounding box center [401, 82] width 102 height 7
click at [365, 83] on span "Inicio /" at bounding box center [364, 82] width 12 height 5
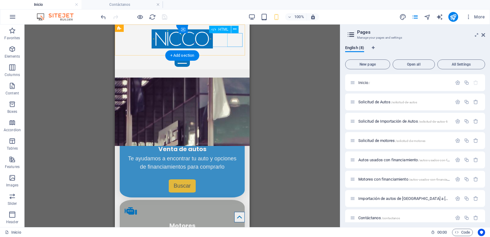
click at [235, 53] on div "Menu" at bounding box center [182, 60] width 130 height 14
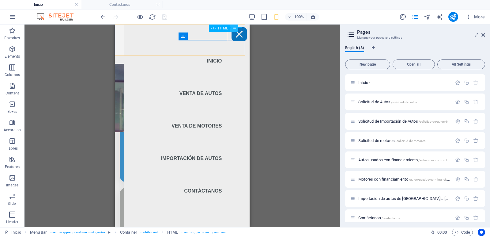
click at [235, 29] on icon at bounding box center [234, 28] width 3 height 6
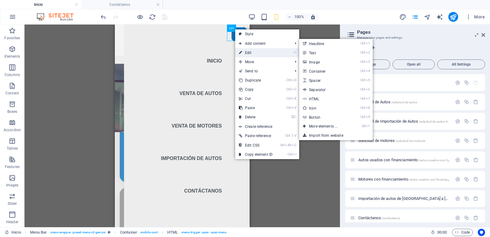
click at [250, 53] on link "⏎ Edit" at bounding box center [255, 52] width 41 height 9
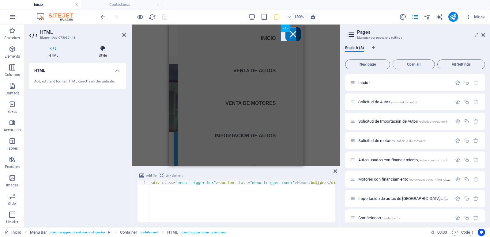
click at [107, 51] on h4 "Style" at bounding box center [103, 51] width 46 height 13
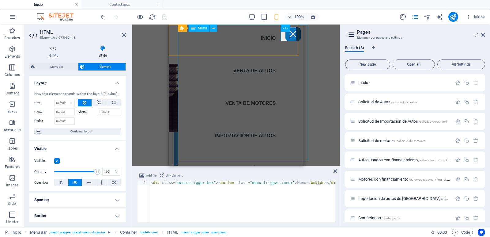
click at [299, 43] on nav "Inicio Venta de Autos Venta de Motores Importación de autos Contáctanos" at bounding box center [245, 94] width 135 height 141
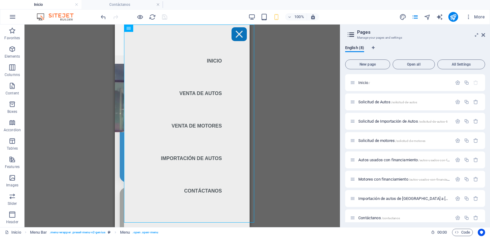
click at [281, 65] on div "H3 Boxes Container Container Image slider Text Container Container Spacer Conta…" at bounding box center [181, 125] width 315 height 202
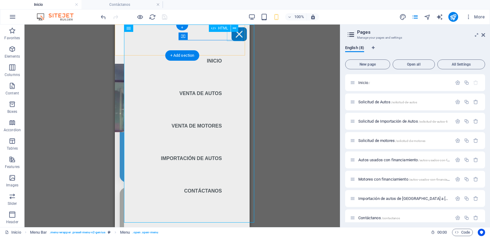
click at [233, 39] on div "Menu" at bounding box center [238, 34] width 15 height 14
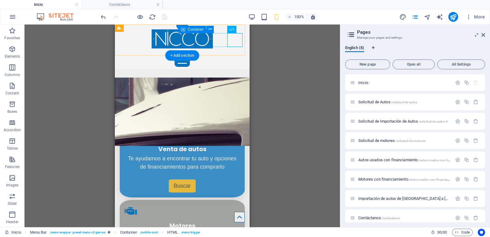
click at [219, 53] on div "Menu" at bounding box center [182, 60] width 130 height 14
click at [209, 30] on icon at bounding box center [209, 29] width 3 height 6
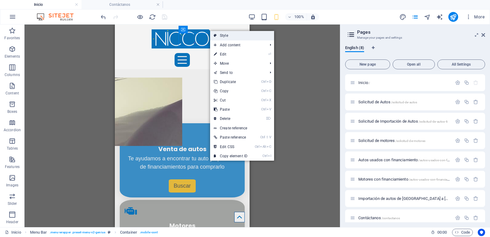
click at [219, 34] on link "Style" at bounding box center [242, 35] width 64 height 9
select select "header"
select select "rem"
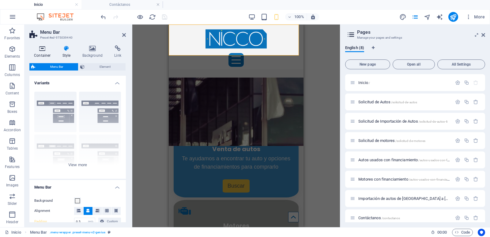
click at [45, 52] on h4 "Container" at bounding box center [43, 51] width 28 height 13
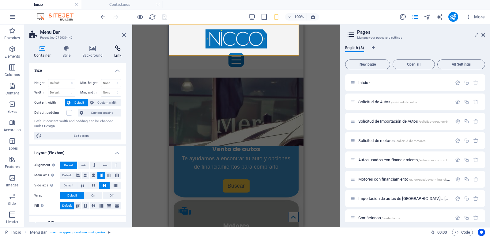
click at [120, 50] on icon at bounding box center [118, 48] width 16 height 6
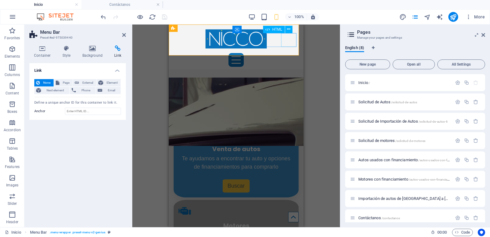
click at [286, 53] on div "Menu" at bounding box center [236, 60] width 130 height 14
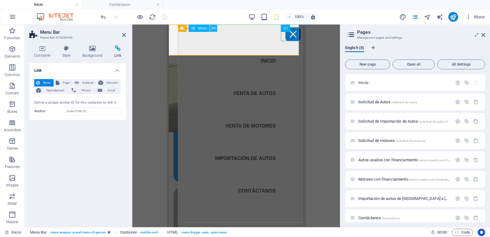
click at [215, 28] on icon at bounding box center [213, 28] width 3 height 6
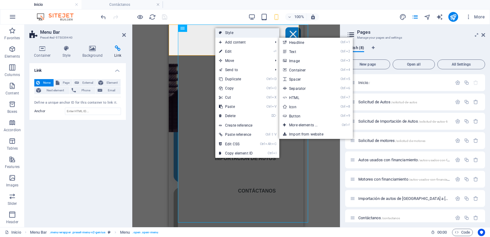
click at [234, 34] on link "Style" at bounding box center [247, 32] width 64 height 9
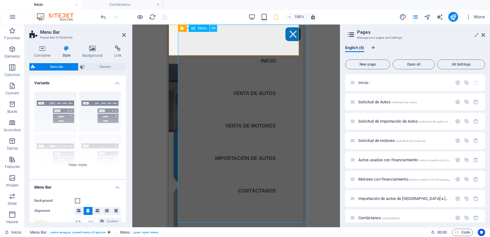
click at [213, 28] on icon at bounding box center [213, 28] width 3 height 6
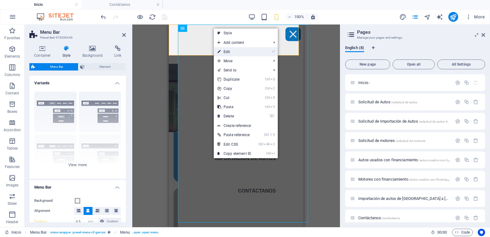
click at [222, 54] on link "⏎ Edit" at bounding box center [234, 51] width 41 height 9
select select "4"
select select
select select "5"
select select
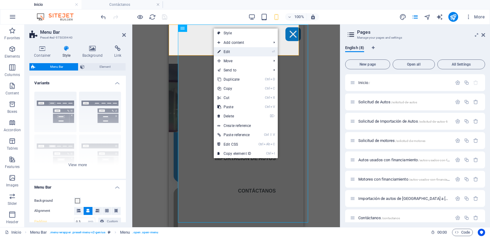
select select "6"
select select
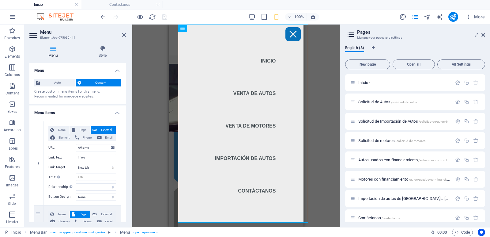
drag, startPoint x: 126, startPoint y: 106, endPoint x: 125, endPoint y: 117, distance: 10.8
click at [125, 117] on div "Menu Style Menu Auto Custom Create custom menu items for this menu. Recommended…" at bounding box center [77, 133] width 106 height 186
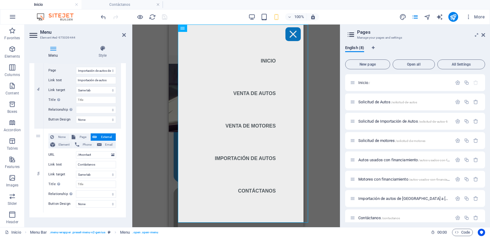
scroll to position [334, 0]
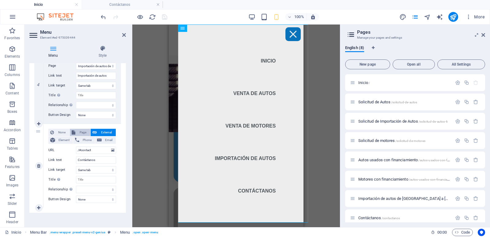
click at [82, 133] on span "Page" at bounding box center [82, 132] width 11 height 7
select select
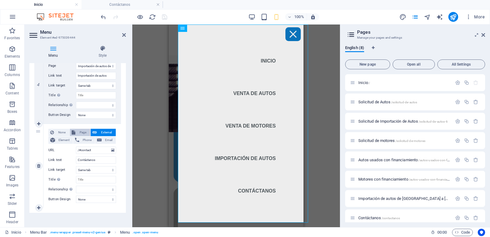
select select
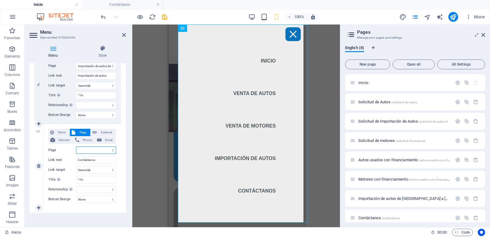
click at [93, 151] on select "Inicio Solicitud de Autos Solicitud de Importación de Autos Solicitud de motore…" at bounding box center [96, 149] width 40 height 7
select select "7"
click at [76, 146] on select "Inicio Solicitud de Autos Solicitud de Importación de Autos Solicitud de motore…" at bounding box center [96, 149] width 40 height 7
select select
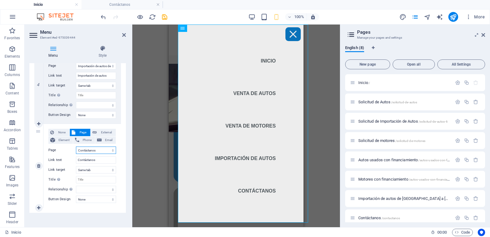
select select
click at [137, 165] on div "H3 Boxes Container Container Image slider Text Container Container Spacer Conta…" at bounding box center [236, 125] width 208 height 202
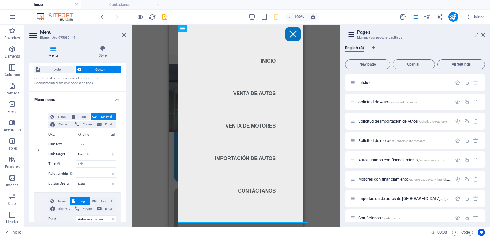
scroll to position [3, 0]
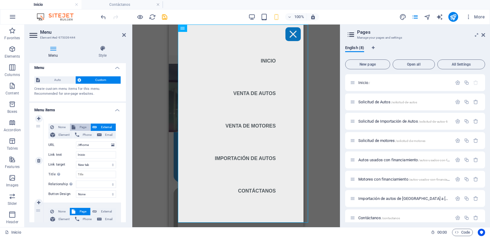
click at [80, 126] on span "Page" at bounding box center [82, 126] width 11 height 7
select select
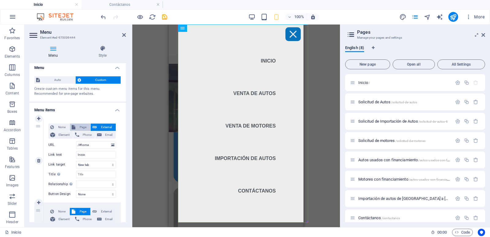
select select
click at [101, 147] on select "Inicio Solicitud de Autos Solicitud de Importación de Autos Solicitud de motore…" at bounding box center [96, 144] width 40 height 7
select select "0"
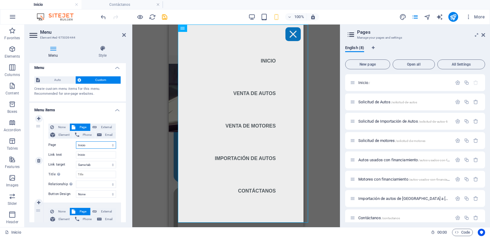
click at [76, 141] on select "Inicio Solicitud de Autos Solicitud de Importación de Autos Solicitud de motore…" at bounding box center [96, 144] width 40 height 7
select select
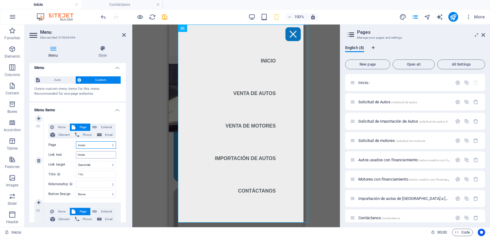
select select
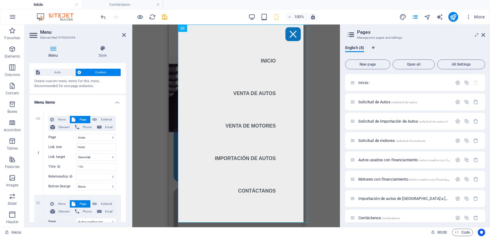
scroll to position [0, 0]
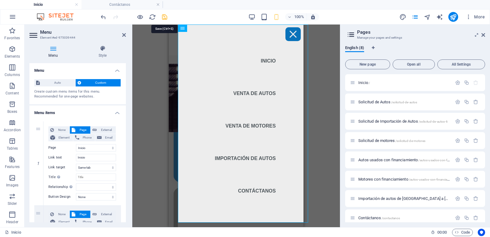
click at [166, 16] on icon "save" at bounding box center [164, 16] width 7 height 7
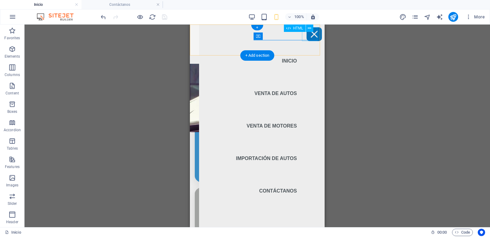
click at [307, 35] on div "Menu" at bounding box center [313, 34] width 15 height 14
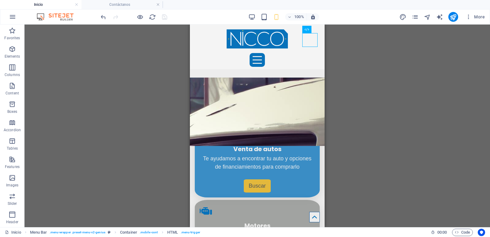
click at [343, 59] on div "H3 Boxes Container Container Image slider Text Container Container Spacer Conta…" at bounding box center [256, 125] width 465 height 202
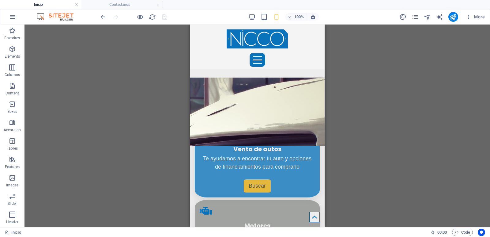
drag, startPoint x: 322, startPoint y: 43, endPoint x: 530, endPoint y: 53, distance: 208.1
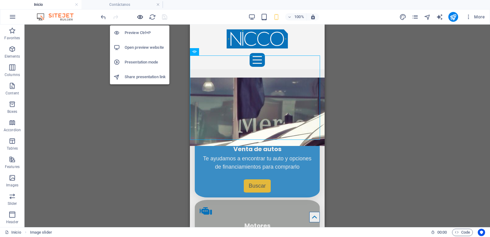
click at [141, 20] on icon "button" at bounding box center [140, 16] width 7 height 7
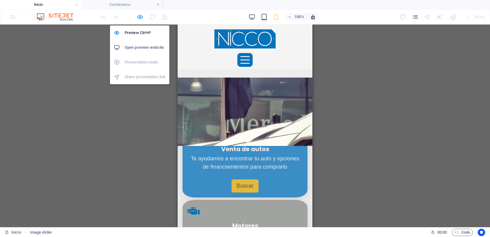
click at [140, 15] on icon "button" at bounding box center [140, 16] width 7 height 7
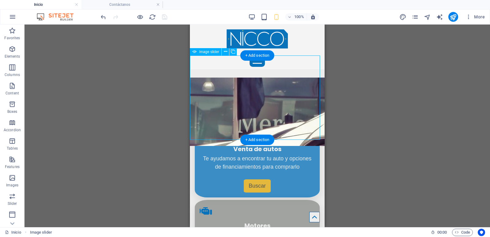
click at [224, 50] on icon at bounding box center [225, 51] width 3 height 6
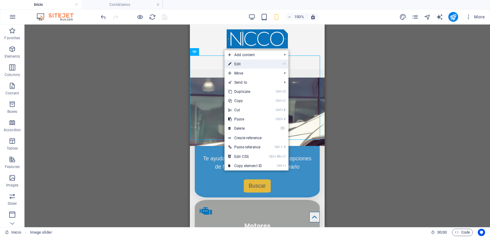
click at [244, 67] on link "⏎ Edit" at bounding box center [244, 63] width 41 height 9
select select "px"
select select "ms"
select select "s"
select select "progressive"
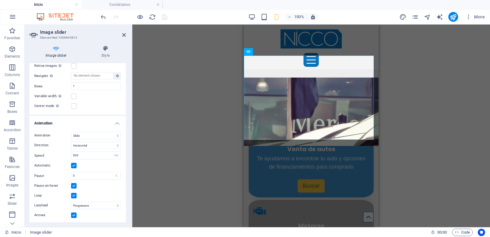
scroll to position [235, 0]
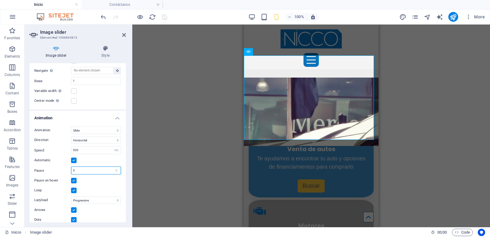
click at [103, 170] on input "3" at bounding box center [95, 170] width 49 height 7
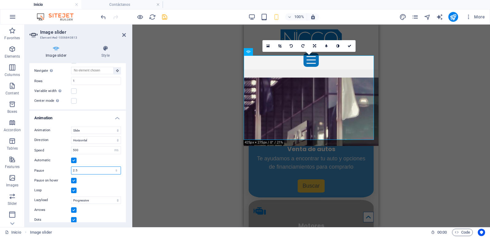
type input "2.5"
click at [168, 138] on div "Drag and drop a file to add it H3 Boxes Boxes Container Container Image slider …" at bounding box center [311, 125] width 358 height 202
click at [350, 48] on link at bounding box center [350, 46] width 12 height 12
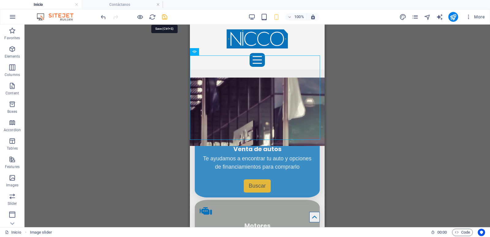
click at [163, 17] on icon "save" at bounding box center [164, 16] width 7 height 7
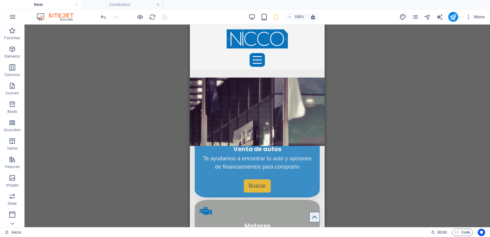
click at [121, 93] on div "Drag and drop a file to add it Container H3 Boxes Boxes Container Container Ima…" at bounding box center [256, 125] width 465 height 202
